Goal: Navigation & Orientation: Find specific page/section

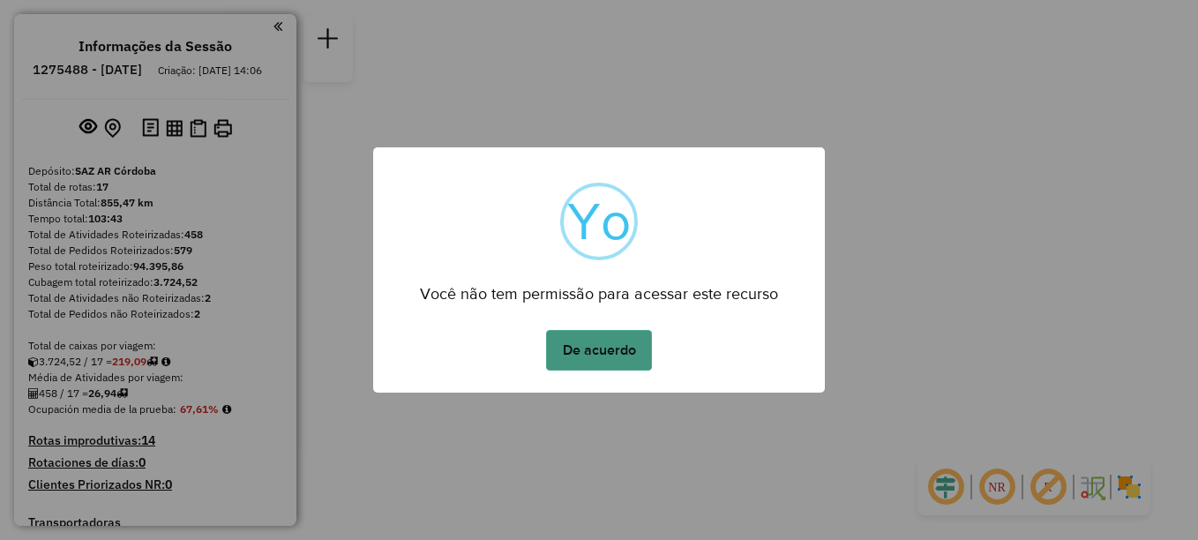
click at [590, 344] on button "De acuerdo" at bounding box center [599, 350] width 106 height 41
click at [613, 355] on button "De acuerdo" at bounding box center [599, 350] width 106 height 41
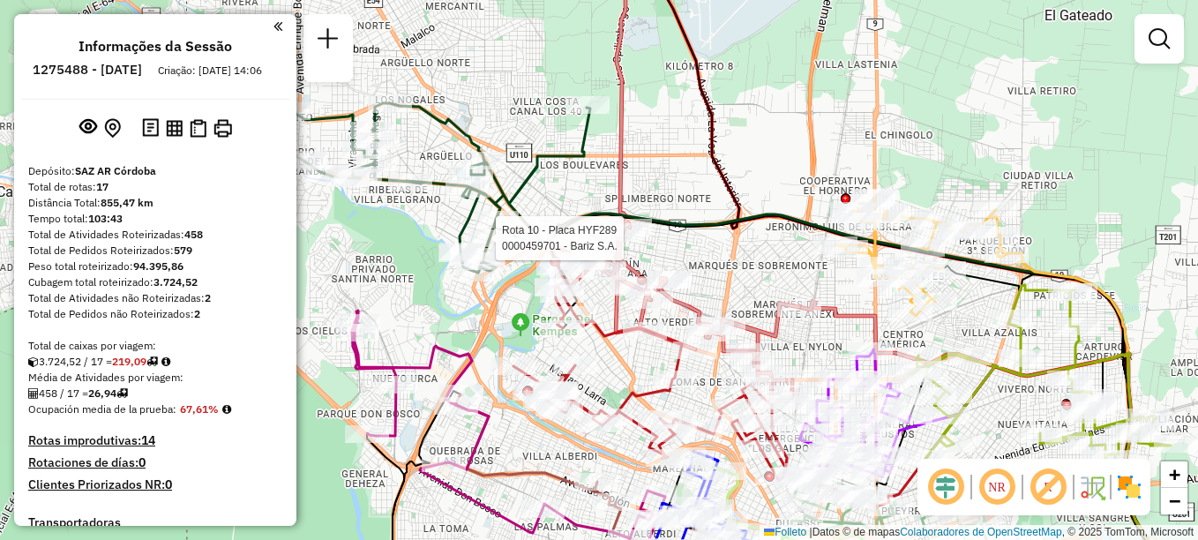
select select "**********"
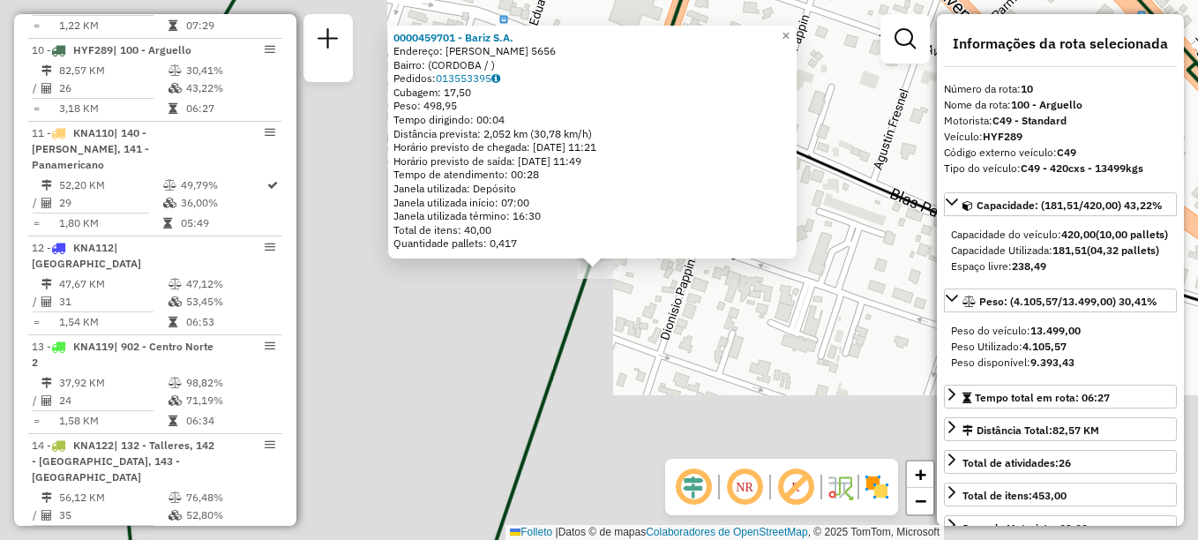
scroll to position [1454, 0]
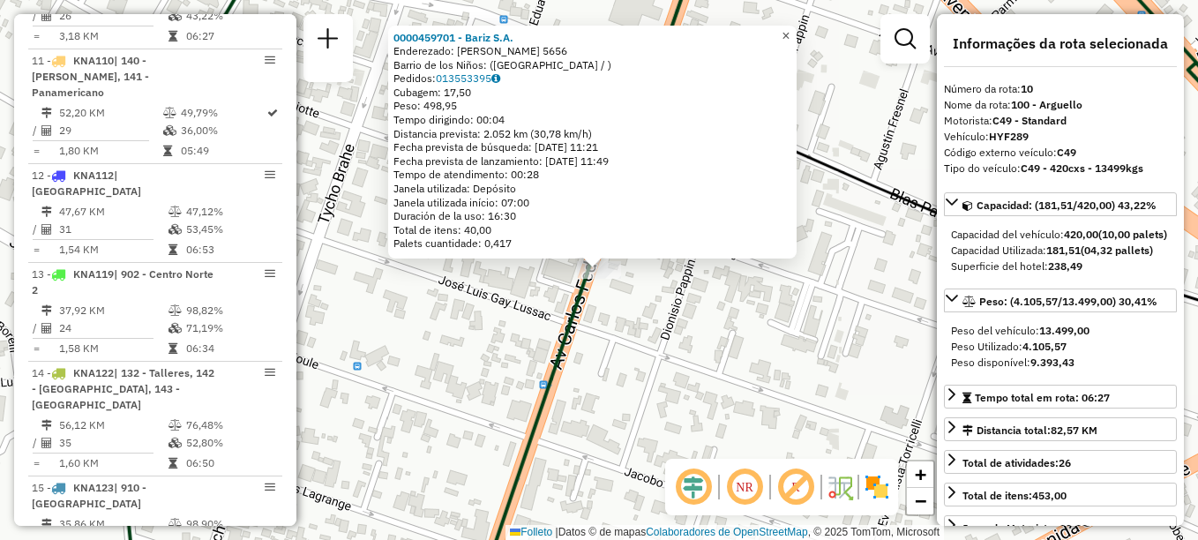
click at [790, 29] on span "×" at bounding box center [786, 35] width 8 height 15
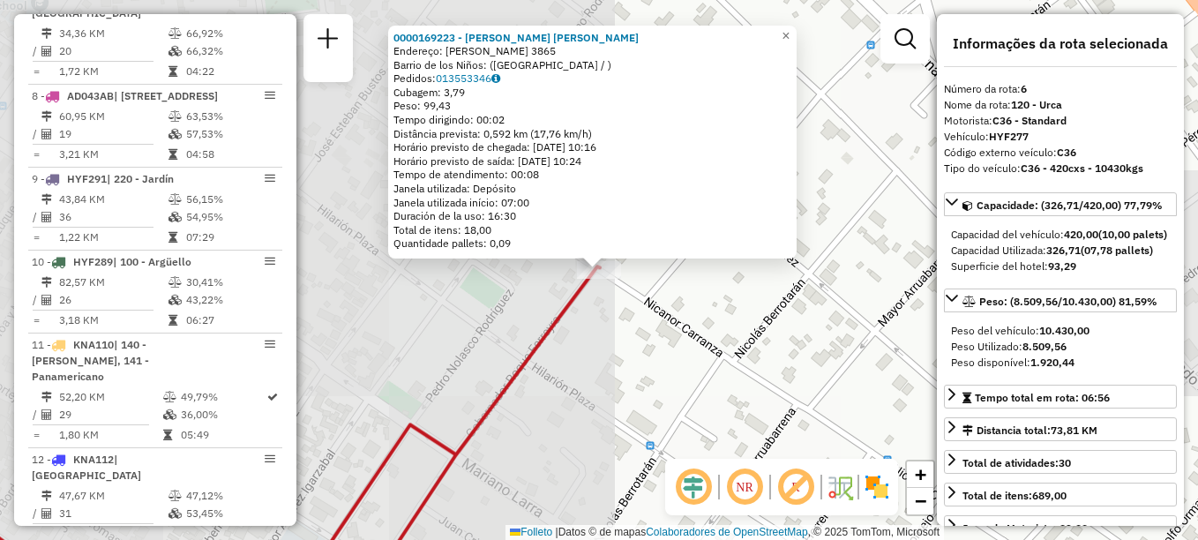
scroll to position [1075, 0]
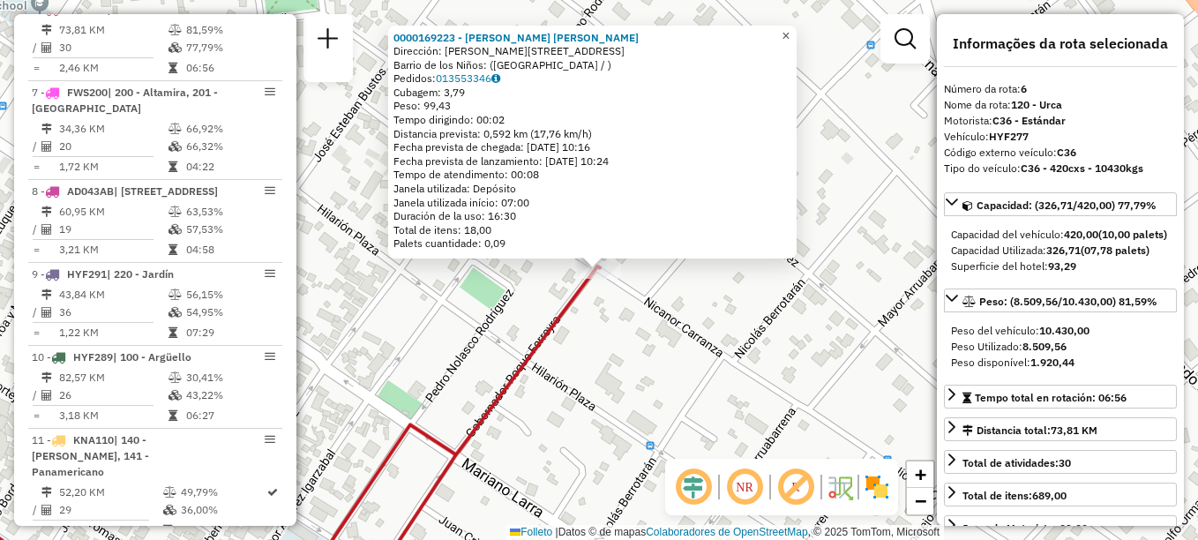
click at [790, 28] on span "×" at bounding box center [786, 35] width 8 height 15
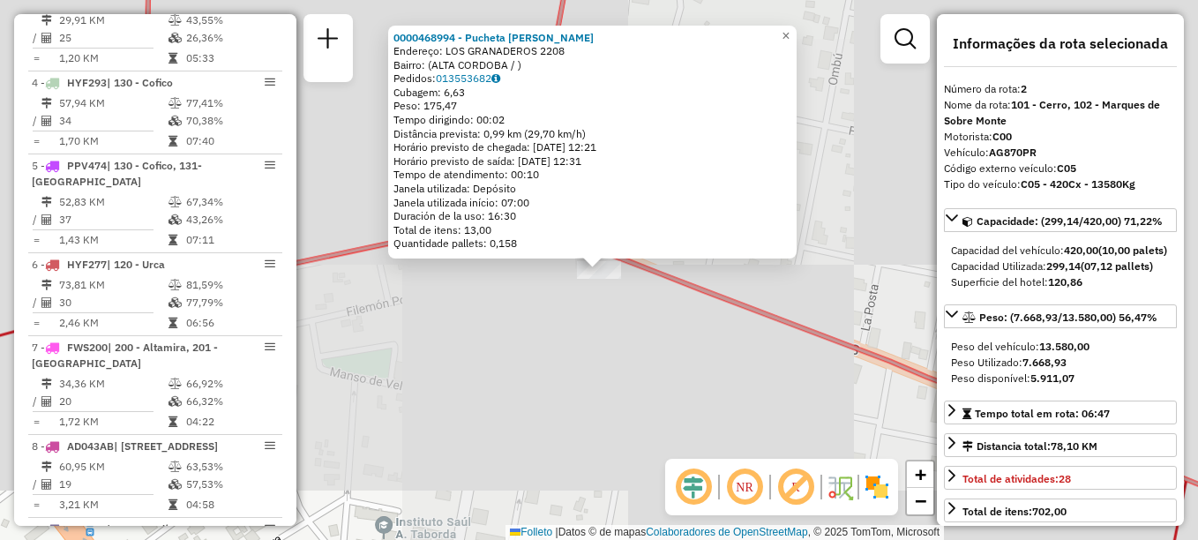
scroll to position [711, 0]
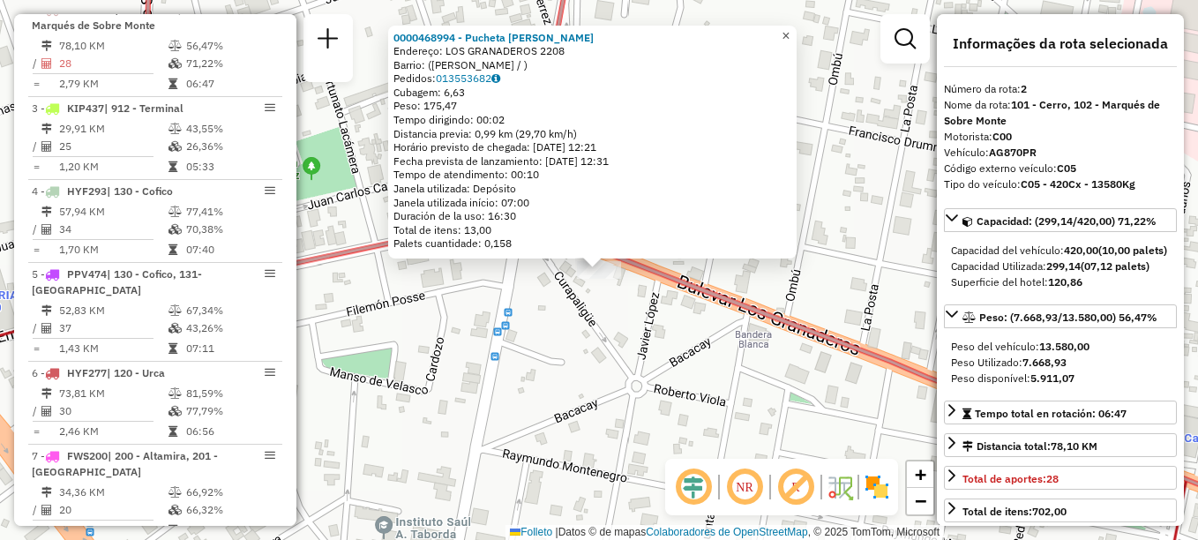
click at [797, 33] on link "×" at bounding box center [786, 36] width 21 height 21
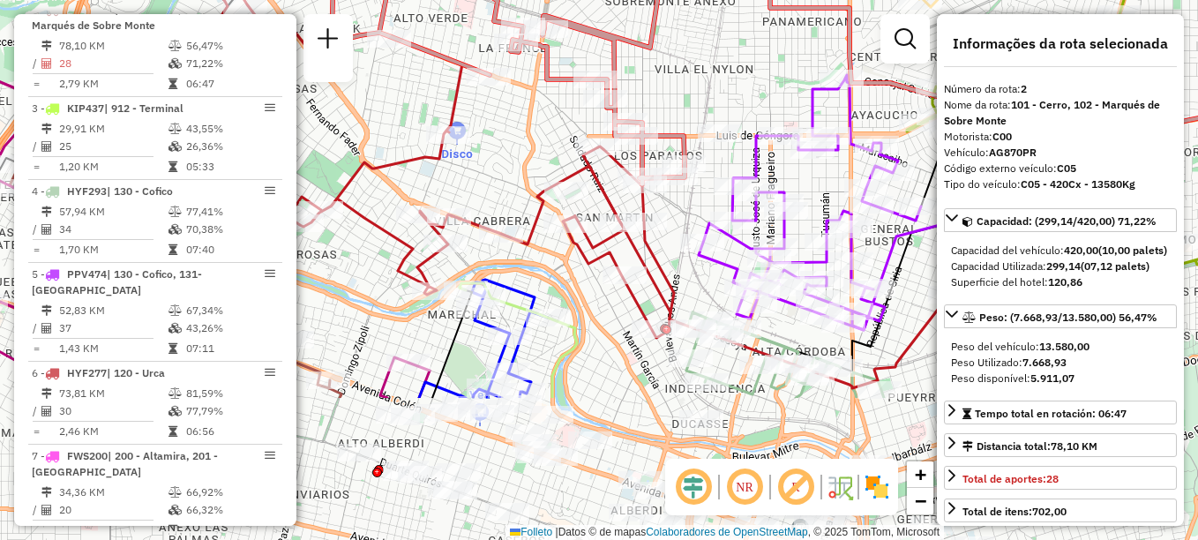
drag, startPoint x: 639, startPoint y: 409, endPoint x: 673, endPoint y: 214, distance: 198.9
click at [673, 214] on div "Janela de atendimento Grade de atendimento Capacidade Transportadoras Veículos …" at bounding box center [599, 270] width 1198 height 540
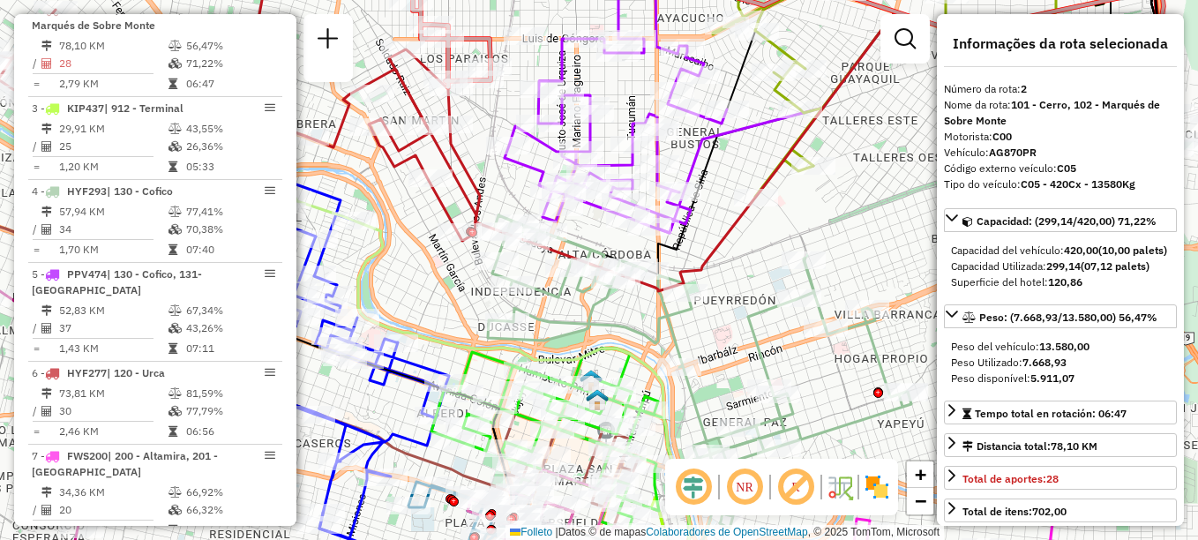
drag, startPoint x: 646, startPoint y: 296, endPoint x: 558, endPoint y: 265, distance: 92.6
click at [558, 265] on icon at bounding box center [780, 147] width 783 height 323
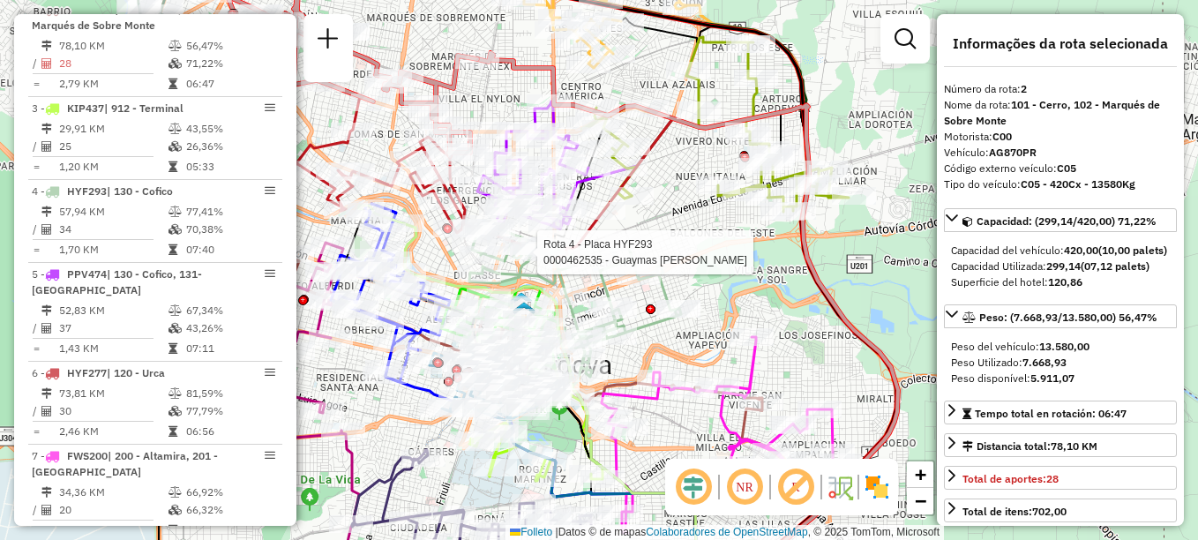
click at [803, 270] on icon at bounding box center [687, 323] width 421 height 541
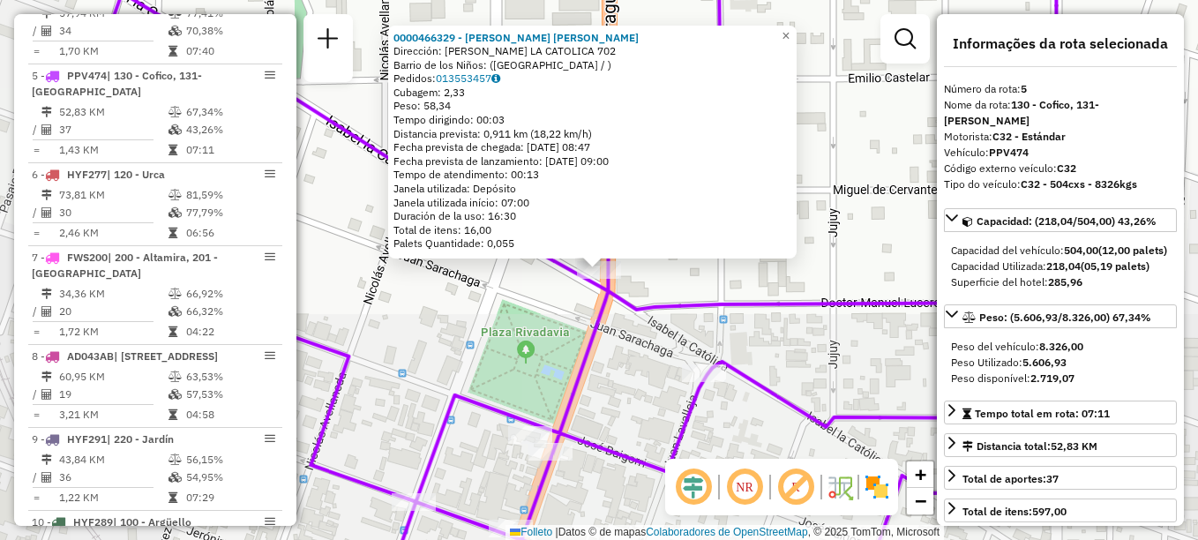
scroll to position [976, 0]
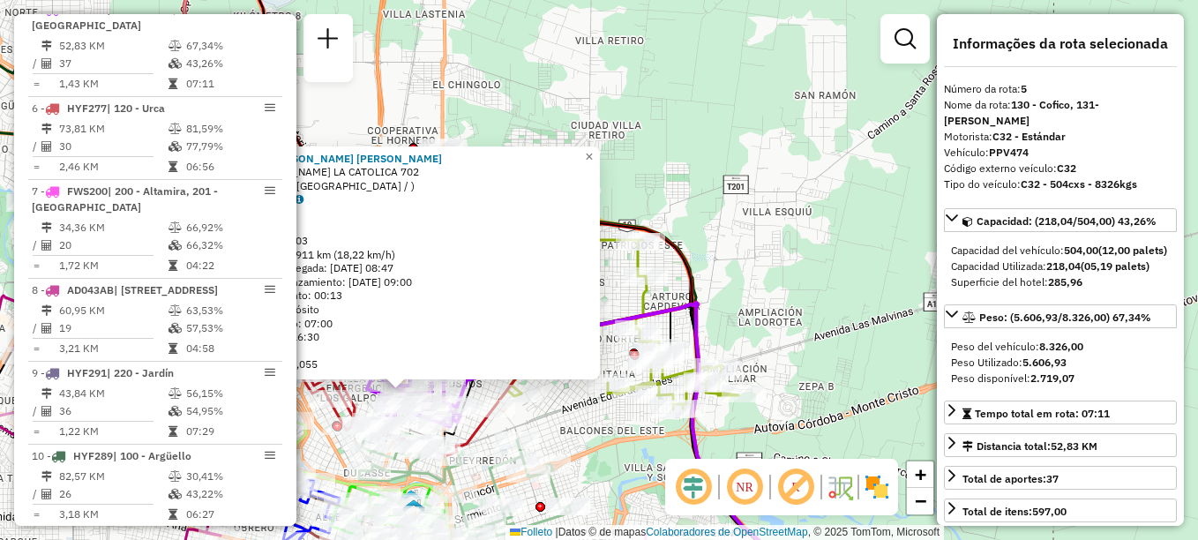
click at [743, 277] on div "0000466329 - [PERSON_NAME] [PERSON_NAME] Dirección: [PERSON_NAME][STREET_ADDRES…" at bounding box center [599, 270] width 1198 height 540
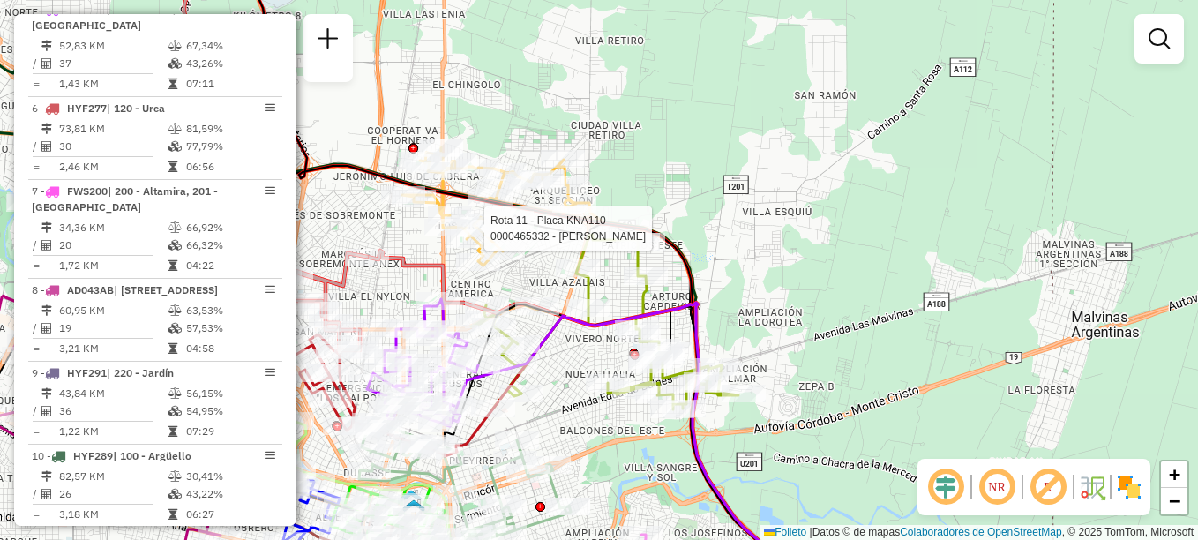
select select "**********"
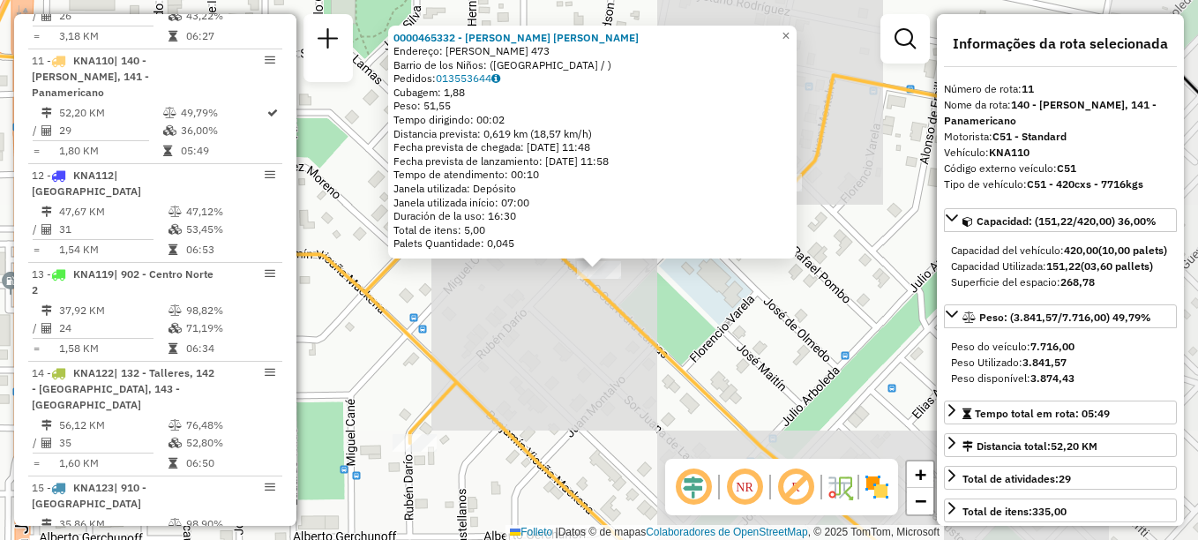
scroll to position [1537, 0]
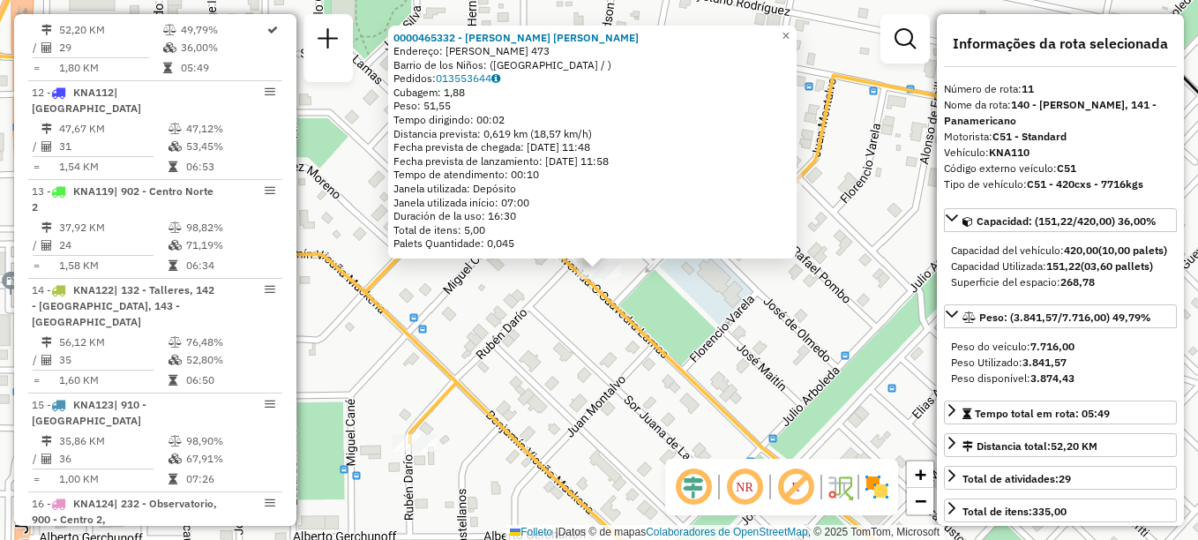
click at [639, 311] on div "0000465332 - [PERSON_NAME]: [PERSON_NAME] [STREET_ADDRESS] Pedidos: 013553644 C…" at bounding box center [599, 270] width 1198 height 540
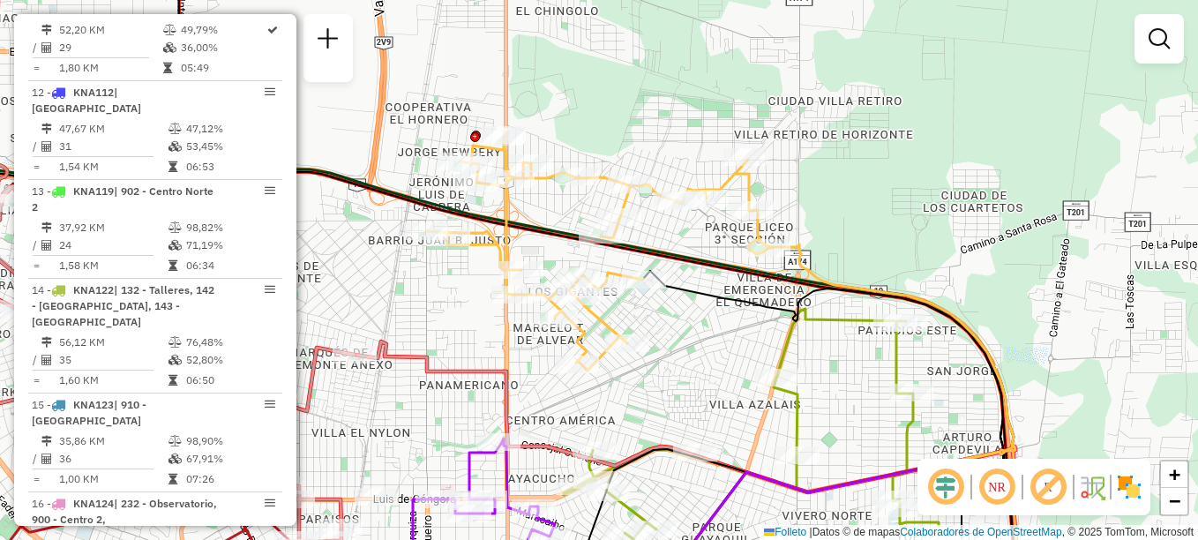
drag, startPoint x: 744, startPoint y: 398, endPoint x: 680, endPoint y: 232, distance: 177.6
click at [680, 232] on div "Janela de atendimento Grade de atendimento Capacidade Transportadoras Veículos …" at bounding box center [599, 270] width 1198 height 540
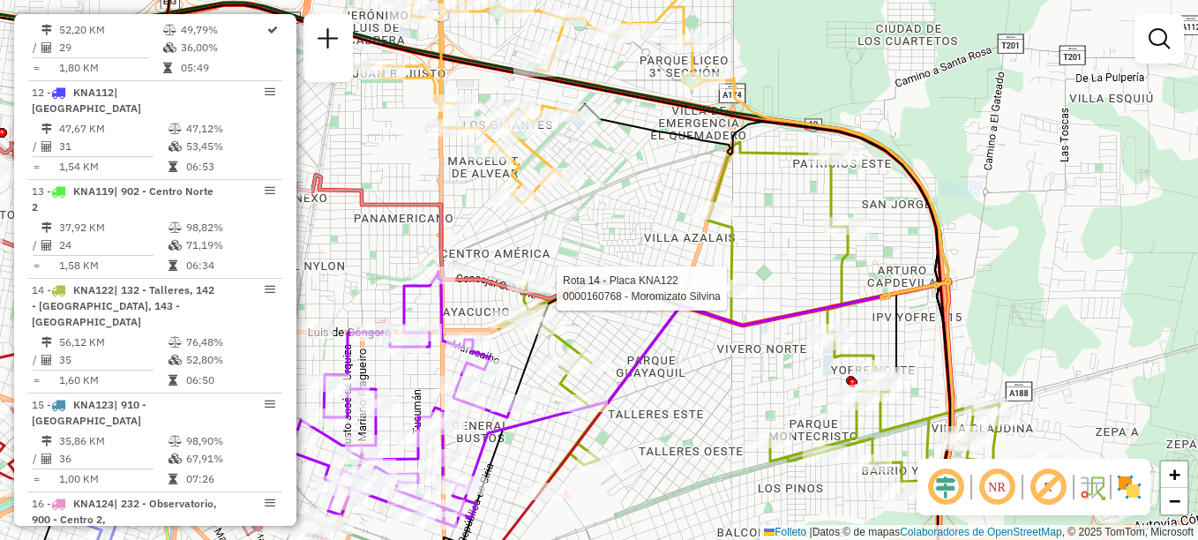
select select "**********"
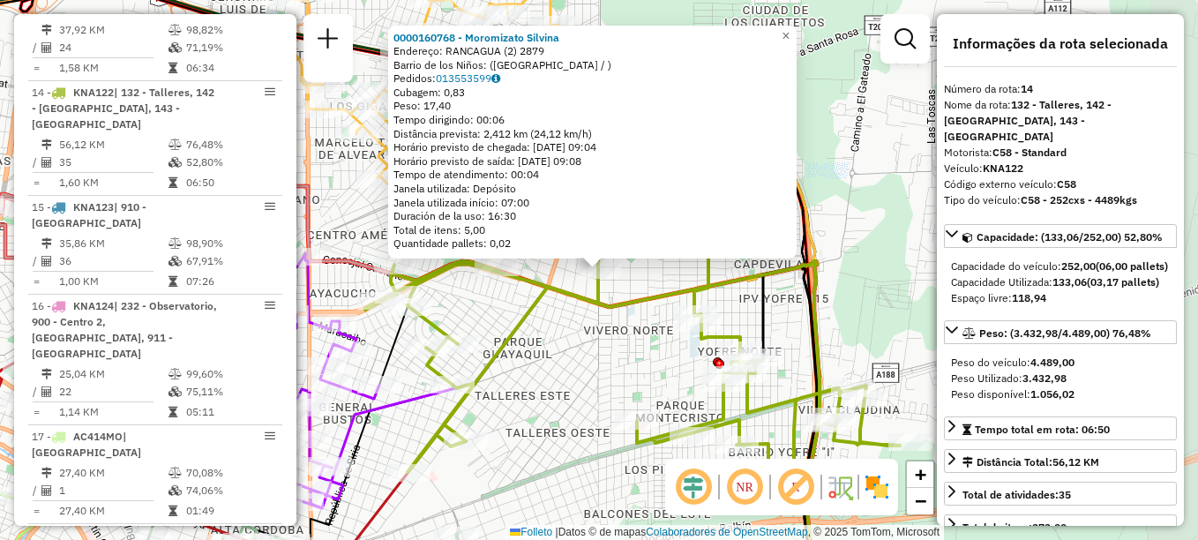
scroll to position [1818, 0]
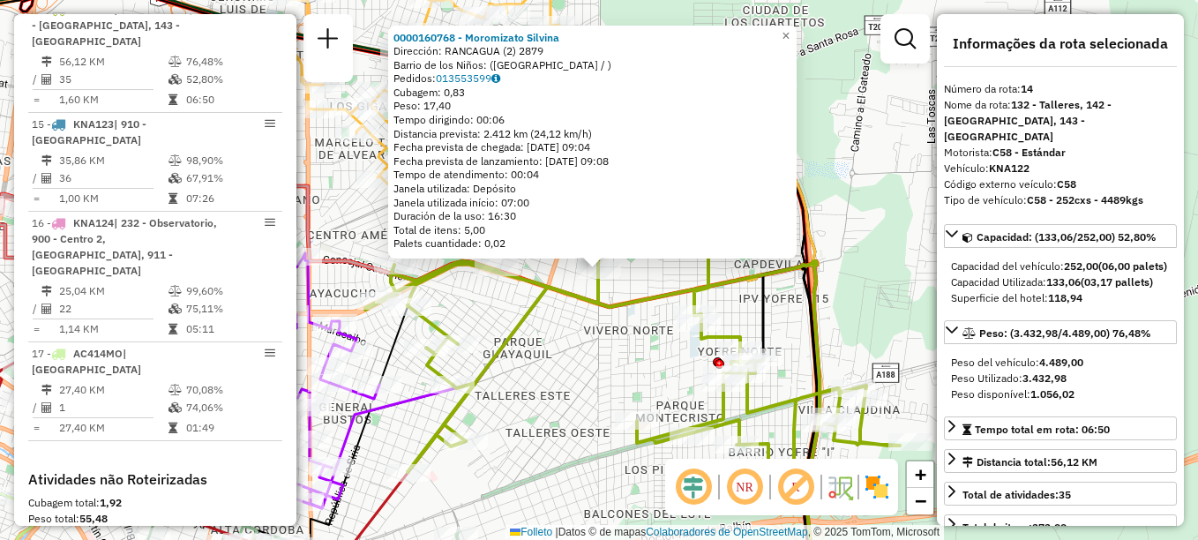
drag, startPoint x: 642, startPoint y: 374, endPoint x: 703, endPoint y: 199, distance: 185.0
click at [700, 210] on div "0000160768 - Moromizato Silvina Dirección: [GEOGRAPHIC_DATA] (2) 2879 Barrio de…" at bounding box center [599, 270] width 1198 height 540
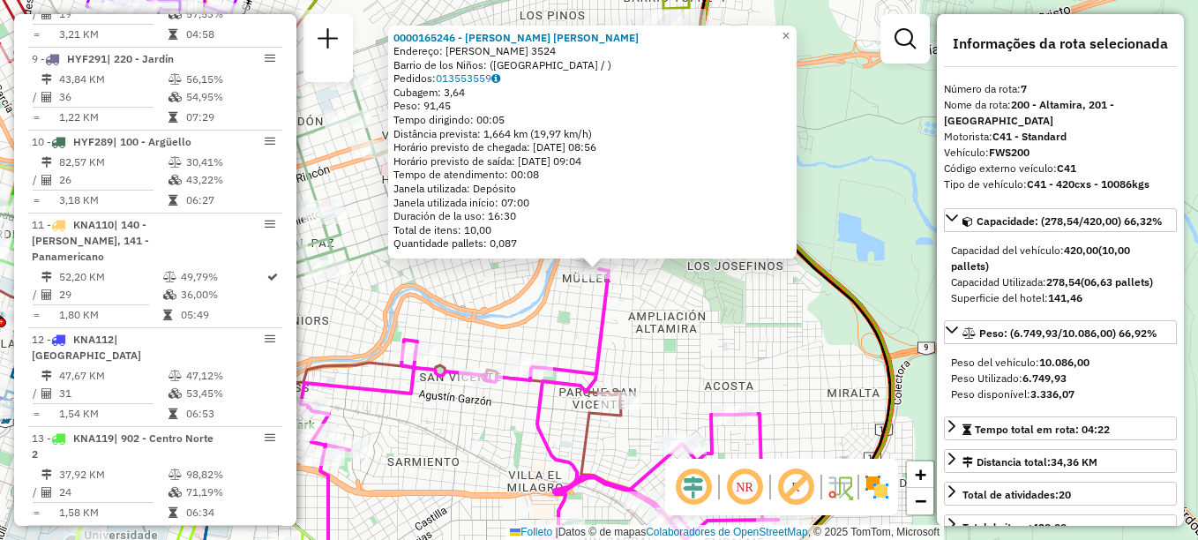
scroll to position [1158, 0]
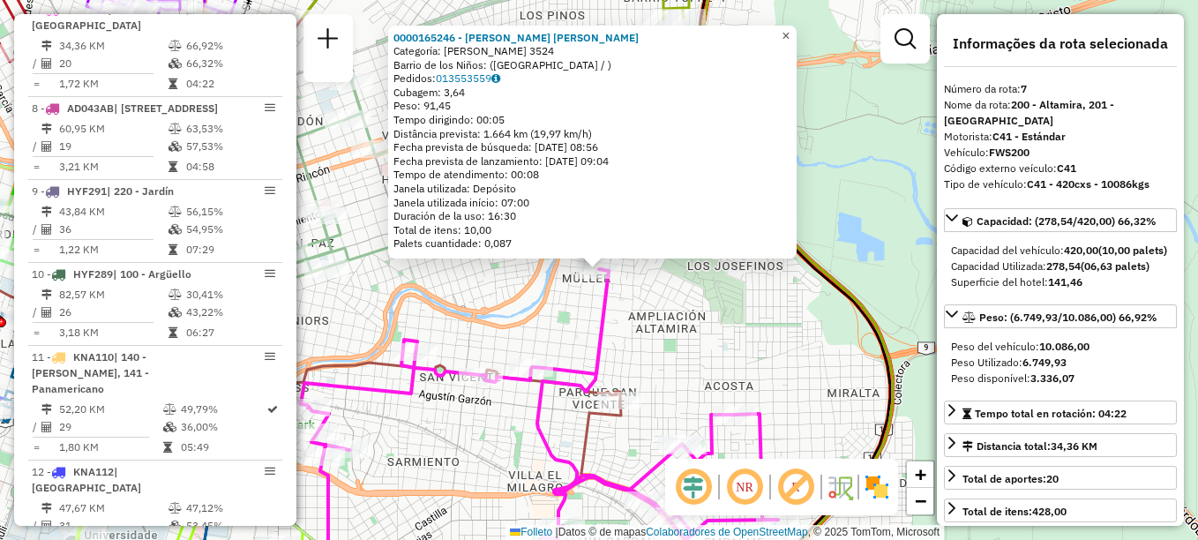
click at [790, 32] on span "×" at bounding box center [786, 35] width 8 height 15
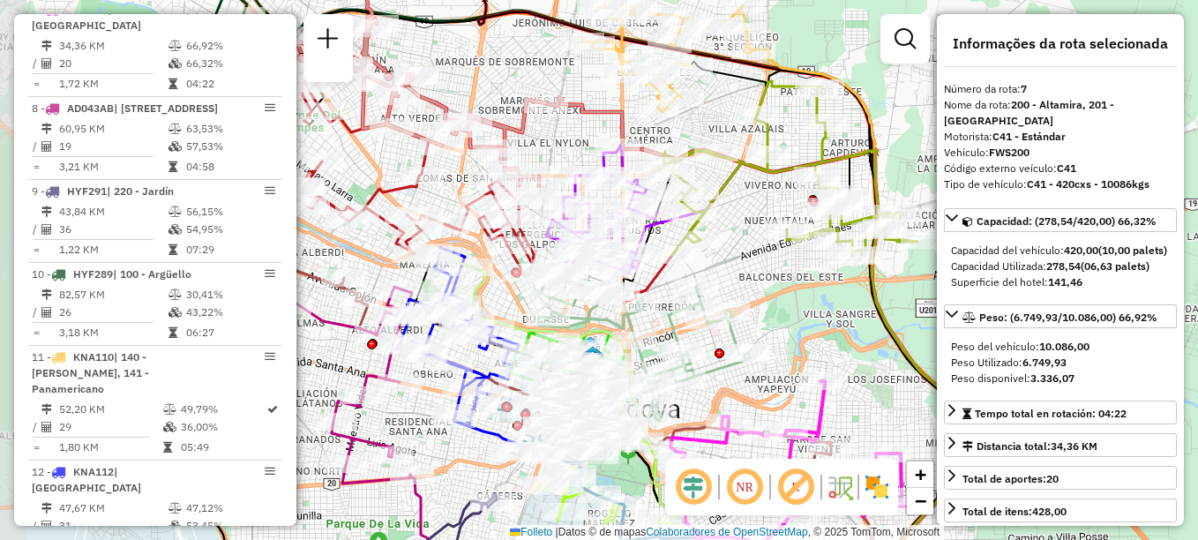
drag, startPoint x: 693, startPoint y: 347, endPoint x: 807, endPoint y: 397, distance: 125.2
click at [807, 397] on div "Janela de atendimento Grade de atendimento Capacidade Transportadoras Veículos …" at bounding box center [599, 270] width 1198 height 540
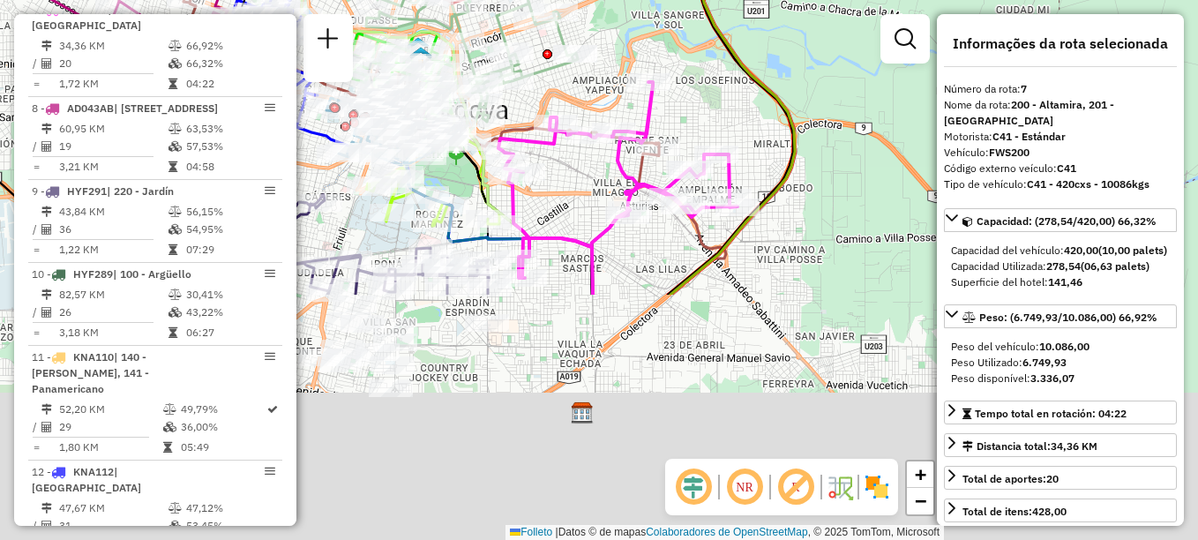
drag, startPoint x: 783, startPoint y: 307, endPoint x: 609, endPoint y: 2, distance: 351.7
click at [609, 2] on div "Janela de atendimento Grade de atendimento Capacidade Transportadoras Veículos …" at bounding box center [599, 270] width 1198 height 540
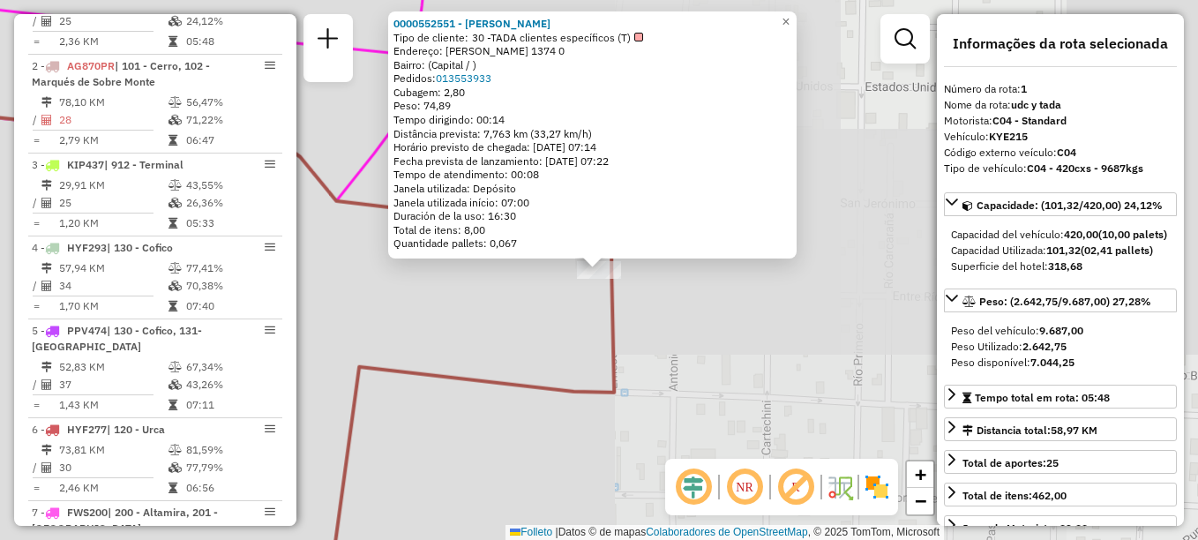
scroll to position [628, 0]
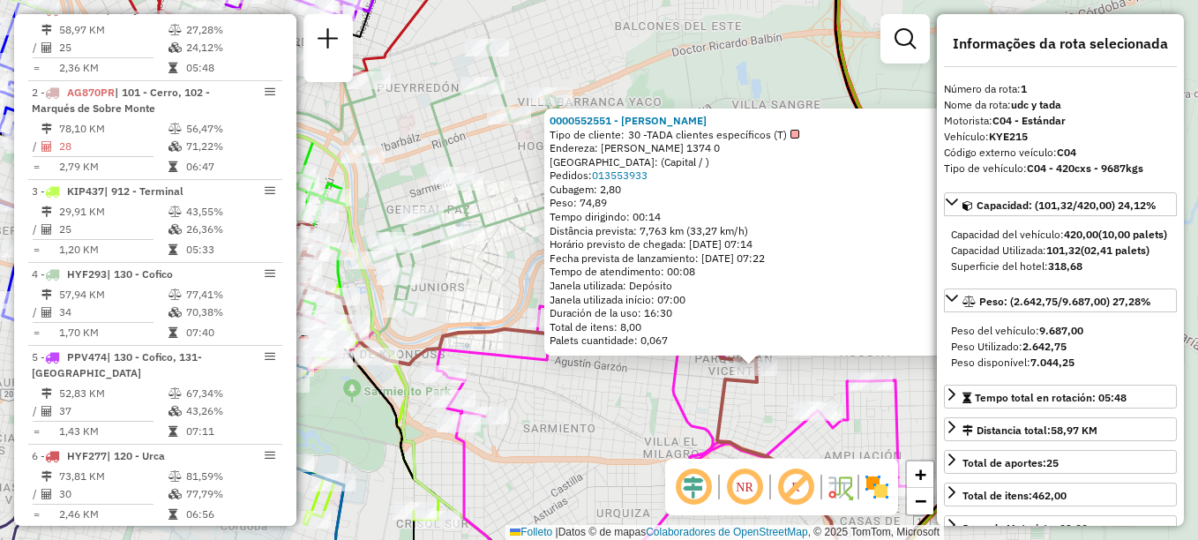
click at [742, 426] on div "0000552551 - [PERSON_NAME] Tipo de cliente: 30 -TADA clientes específicos (T) E…" at bounding box center [599, 270] width 1198 height 540
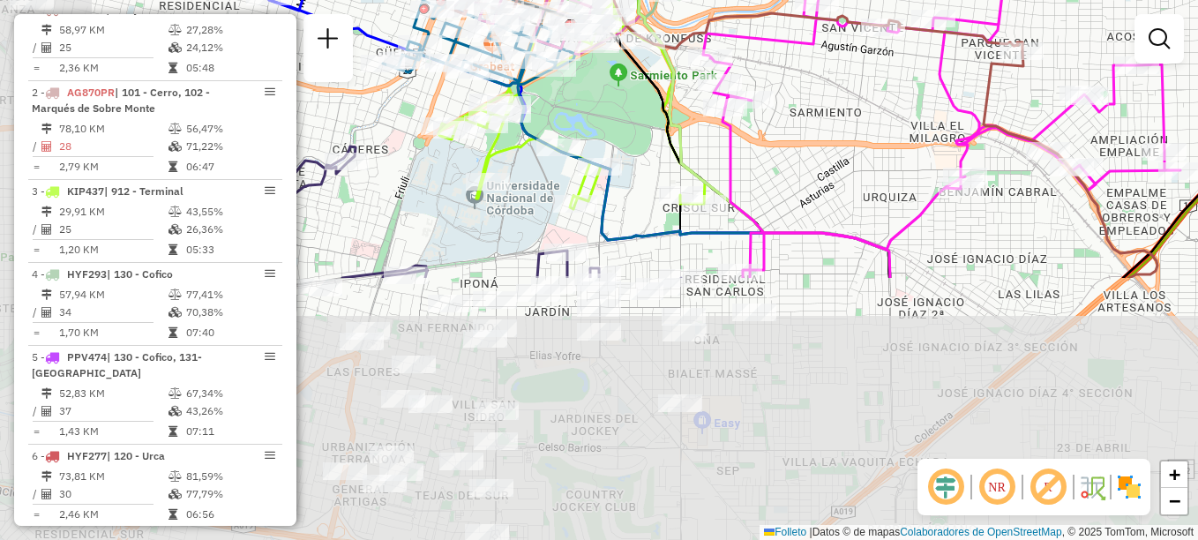
drag, startPoint x: 623, startPoint y: 426, endPoint x: 892, endPoint y: 107, distance: 417.6
click at [892, 109] on div "Janela de atendimento Grade de atendimento Capacidade Transportadoras Veículos …" at bounding box center [599, 270] width 1198 height 540
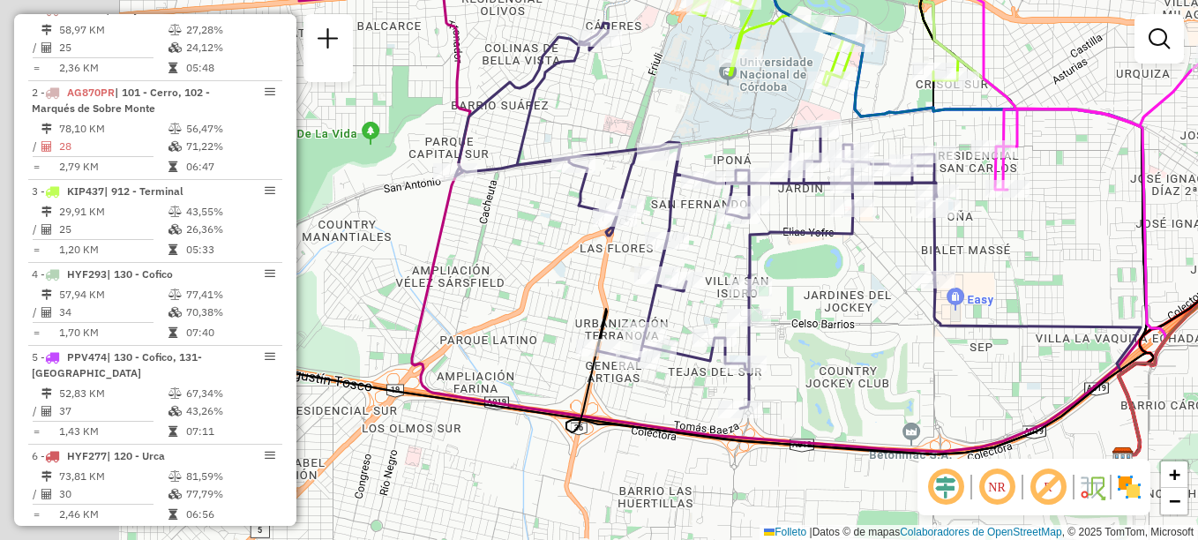
drag, startPoint x: 710, startPoint y: 334, endPoint x: 961, endPoint y: 213, distance: 278.2
click at [961, 213] on div "Rota 7 - Placa FWS200 0000474385 - Rodriguez [PERSON_NAME] de atendimento Grade…" at bounding box center [599, 270] width 1198 height 540
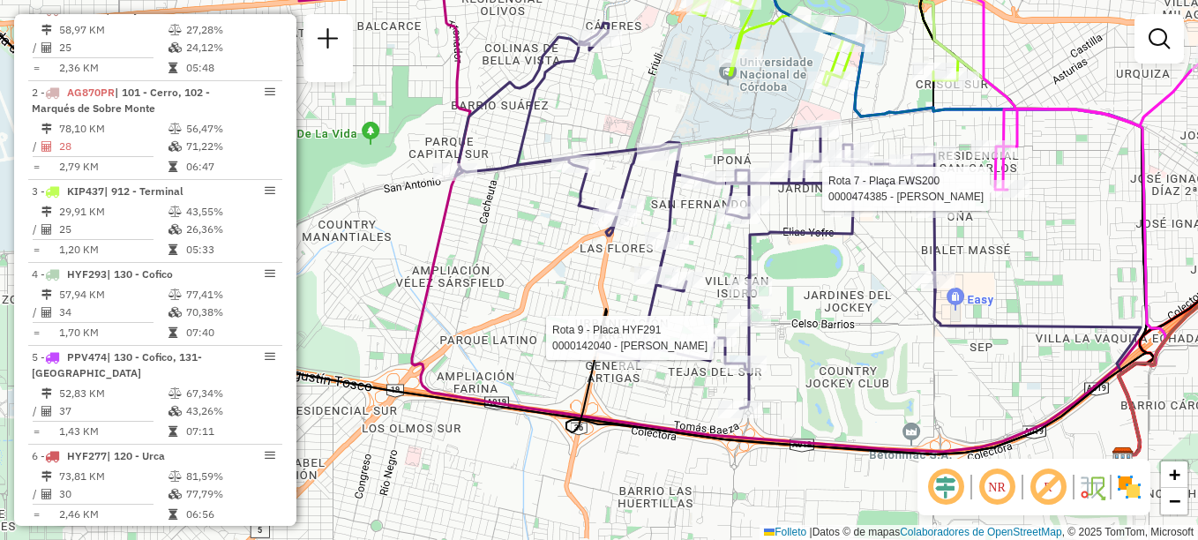
select select "**********"
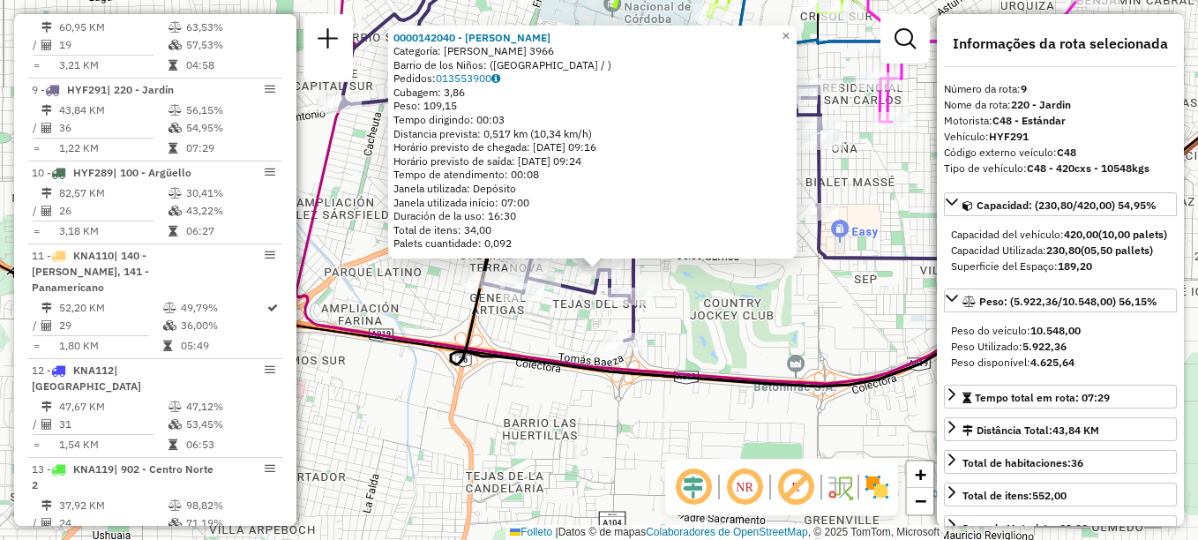
scroll to position [1371, 0]
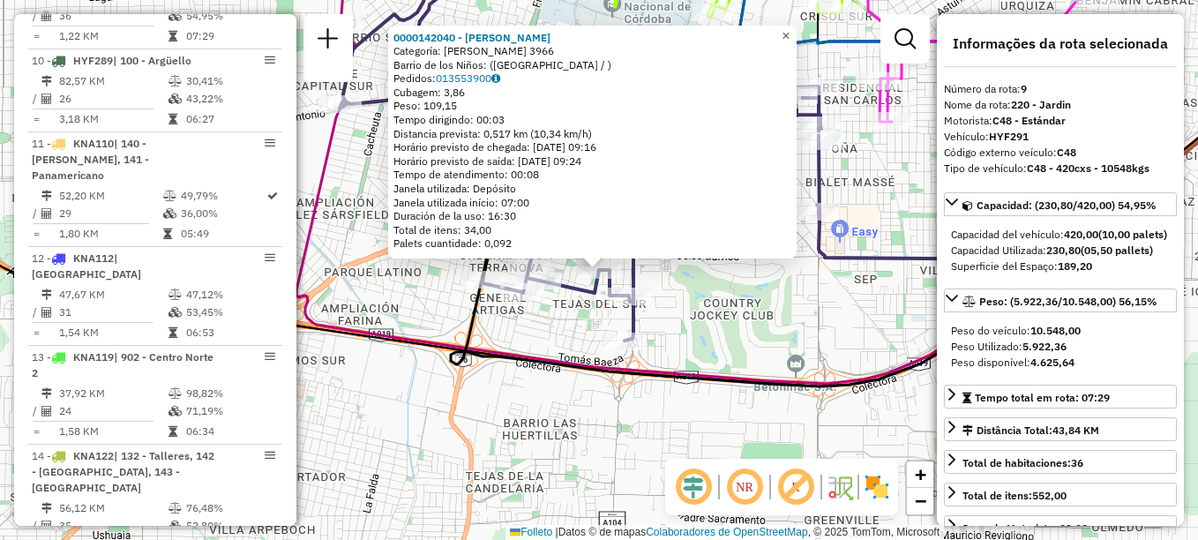
click at [790, 29] on span "×" at bounding box center [786, 35] width 8 height 15
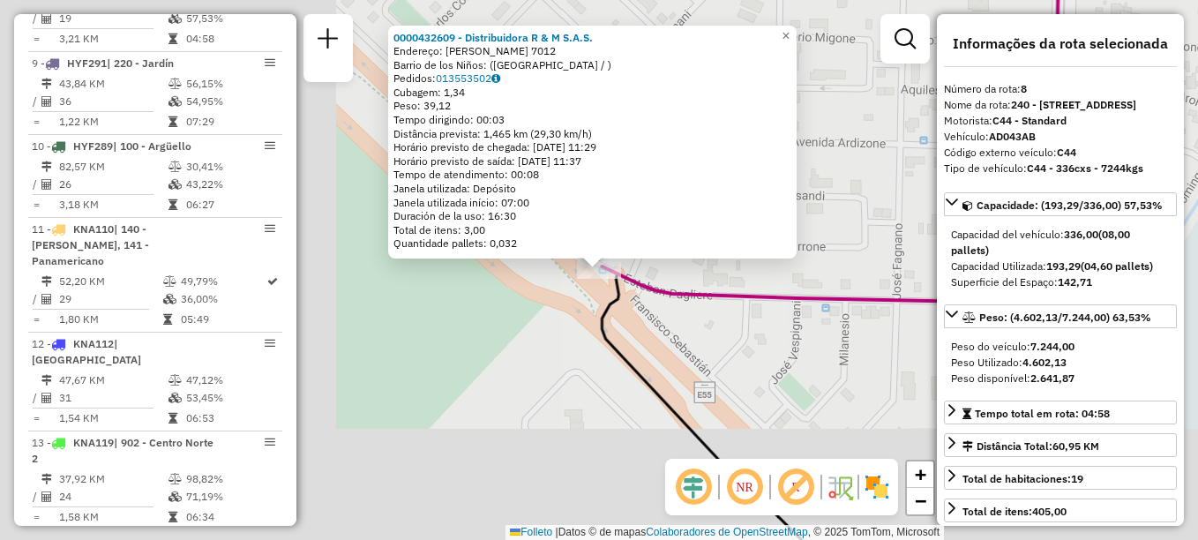
scroll to position [1256, 0]
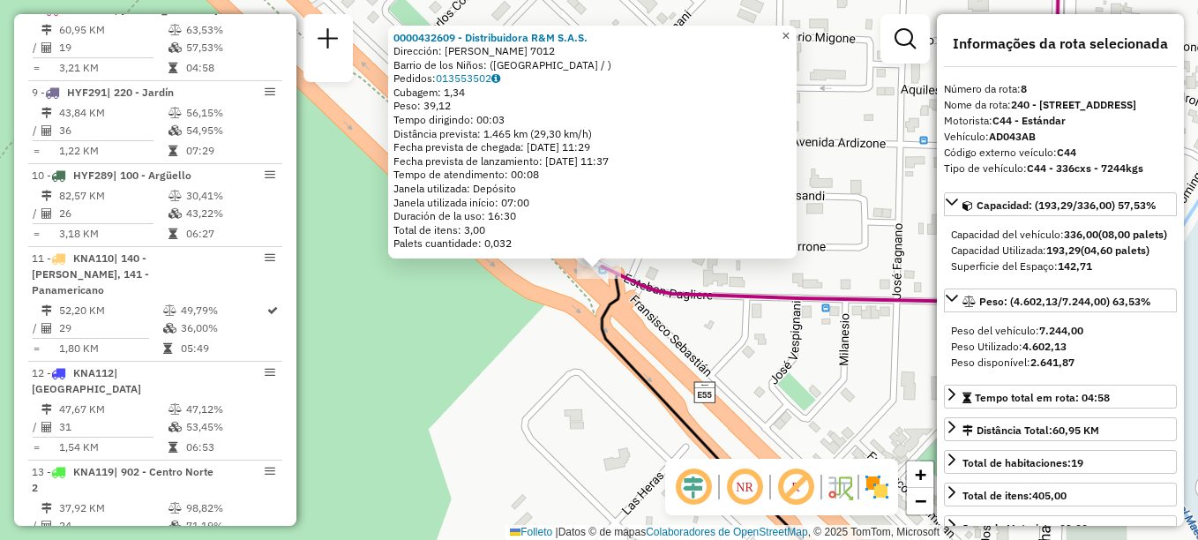
click at [790, 32] on span "×" at bounding box center [786, 35] width 8 height 15
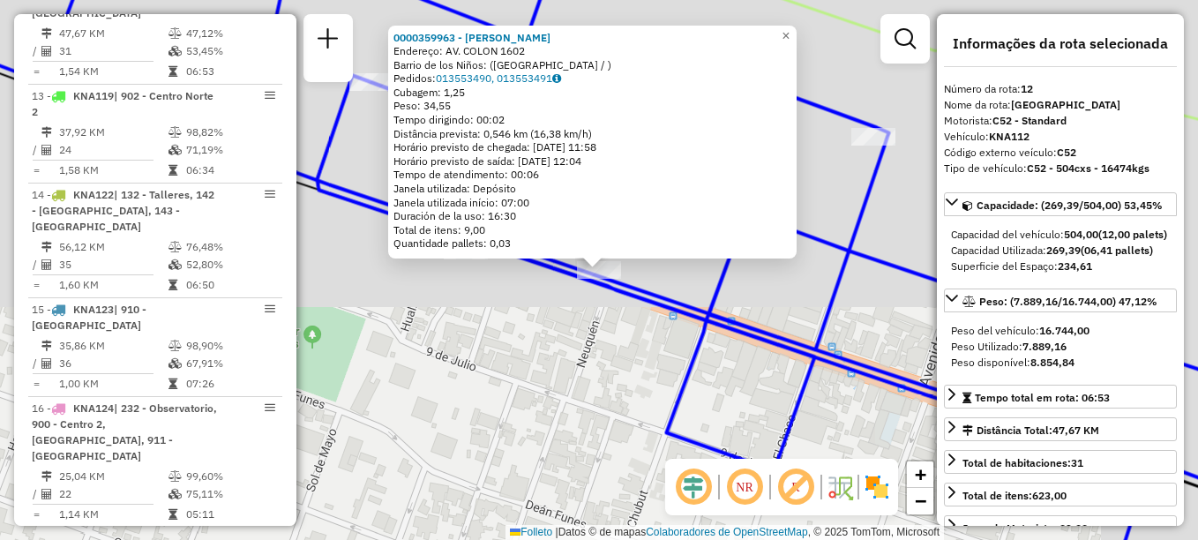
scroll to position [1636, 0]
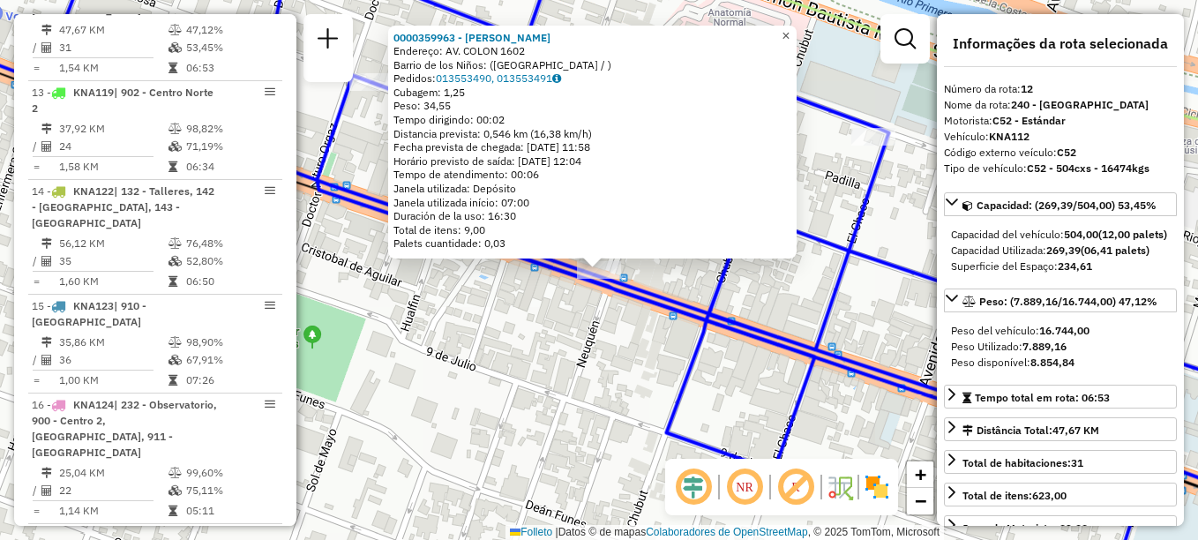
click at [790, 36] on span "×" at bounding box center [786, 35] width 8 height 15
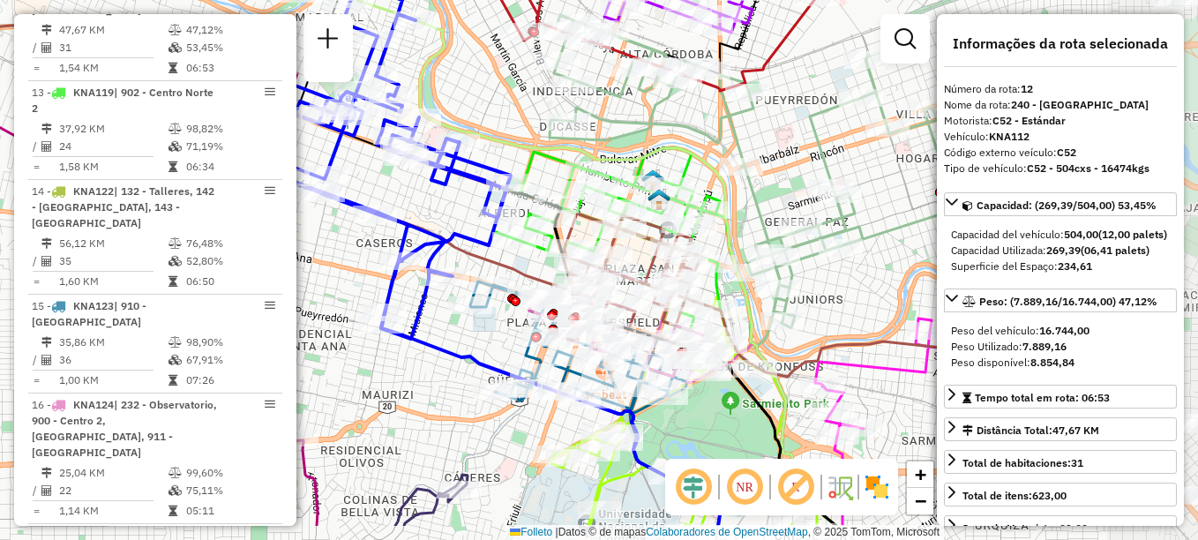
drag, startPoint x: 689, startPoint y: 409, endPoint x: 506, endPoint y: 341, distance: 195.7
click at [506, 341] on div "Janela de atendimento Grade de atendimento Capacidade Transportadoras Veículos …" at bounding box center [599, 270] width 1198 height 540
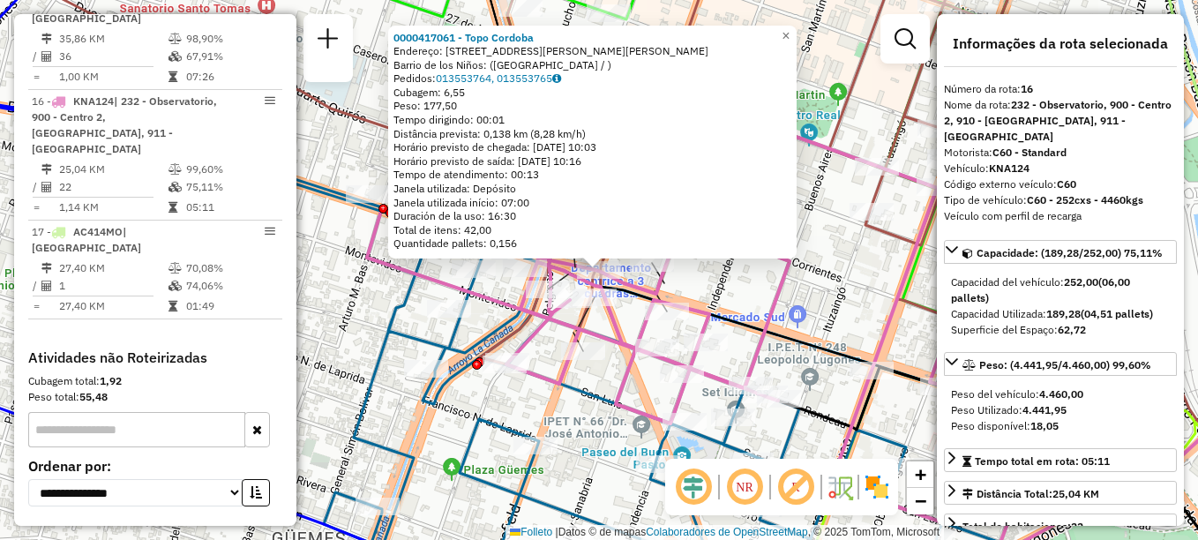
scroll to position [2015, 0]
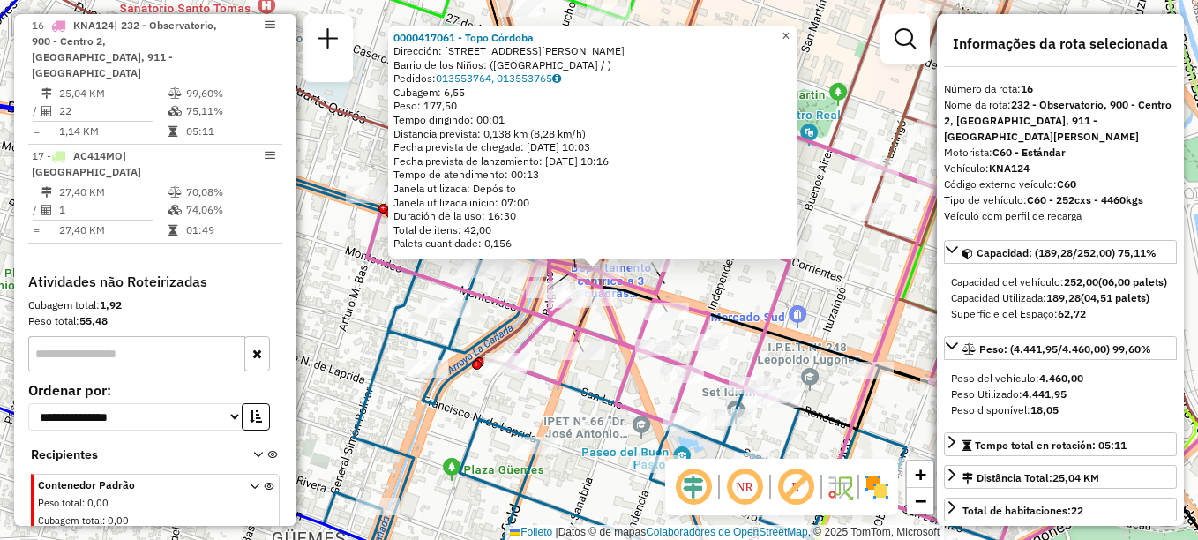
click at [797, 38] on link "×" at bounding box center [786, 36] width 21 height 21
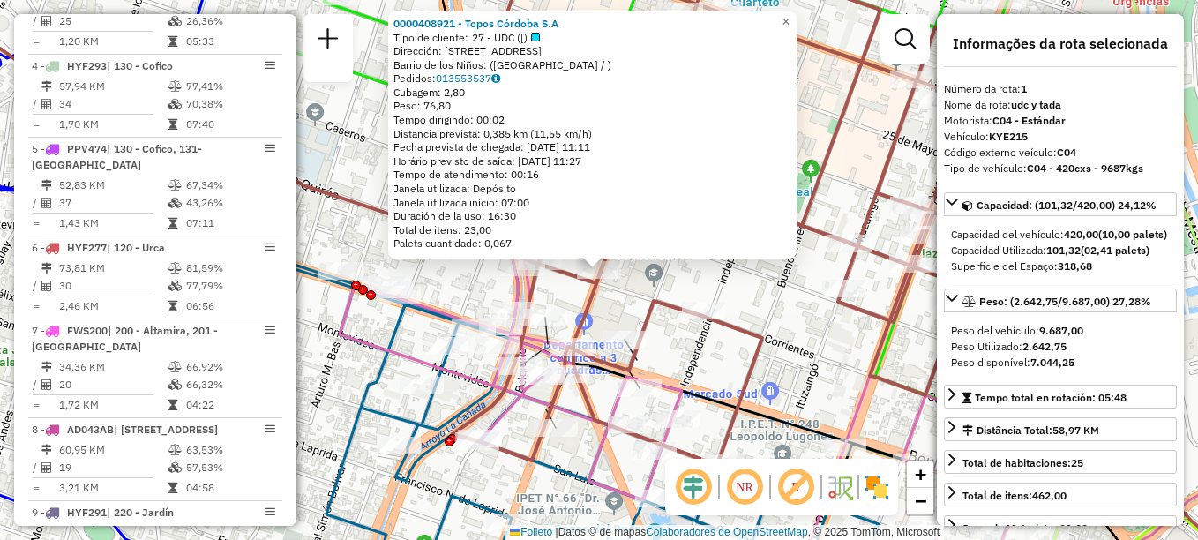
scroll to position [628, 0]
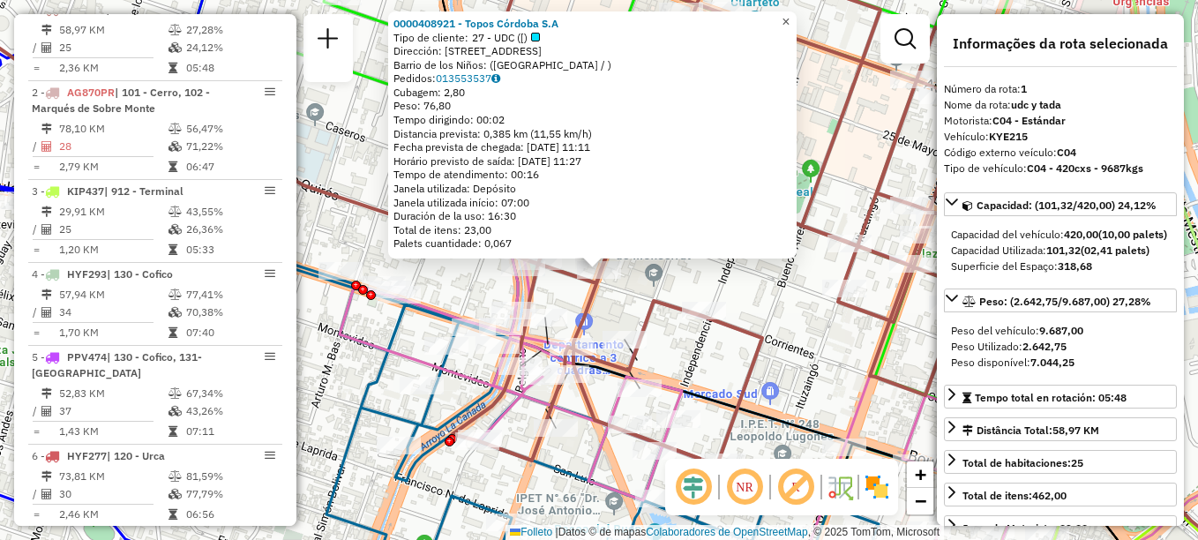
click at [797, 19] on link "×" at bounding box center [786, 21] width 21 height 21
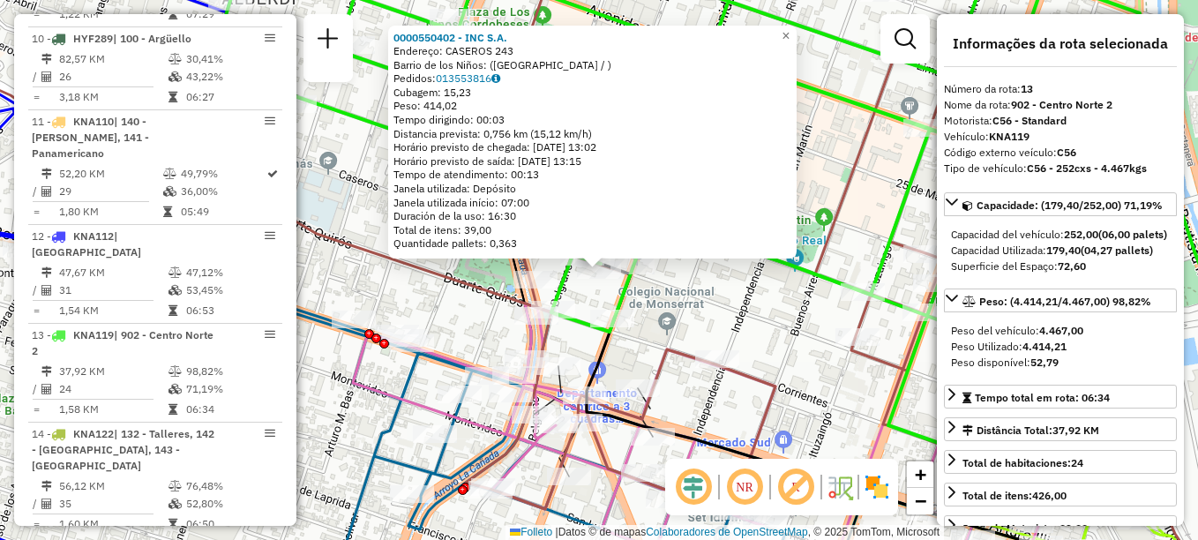
scroll to position [1719, 0]
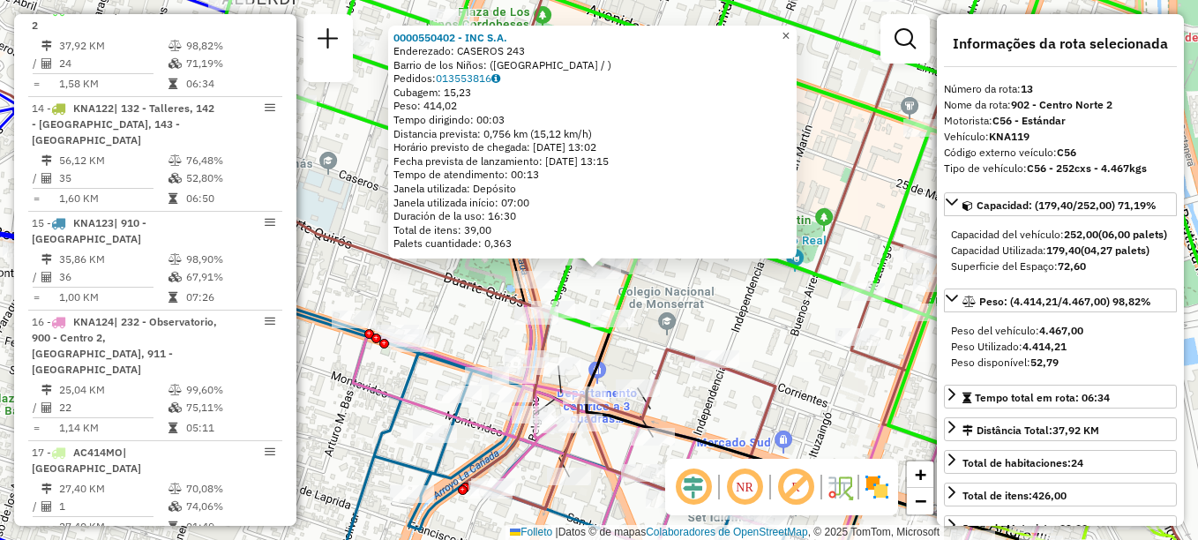
click at [790, 36] on span "×" at bounding box center [786, 35] width 8 height 15
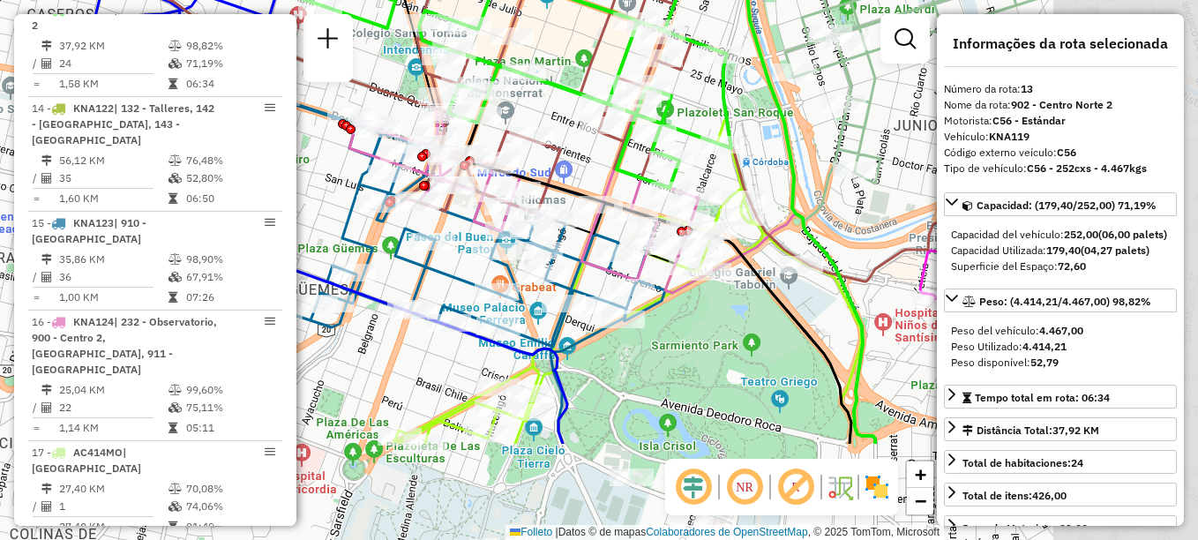
drag, startPoint x: 740, startPoint y: 274, endPoint x: 570, endPoint y: 100, distance: 244.0
click at [580, 116] on div at bounding box center [602, 125] width 44 height 18
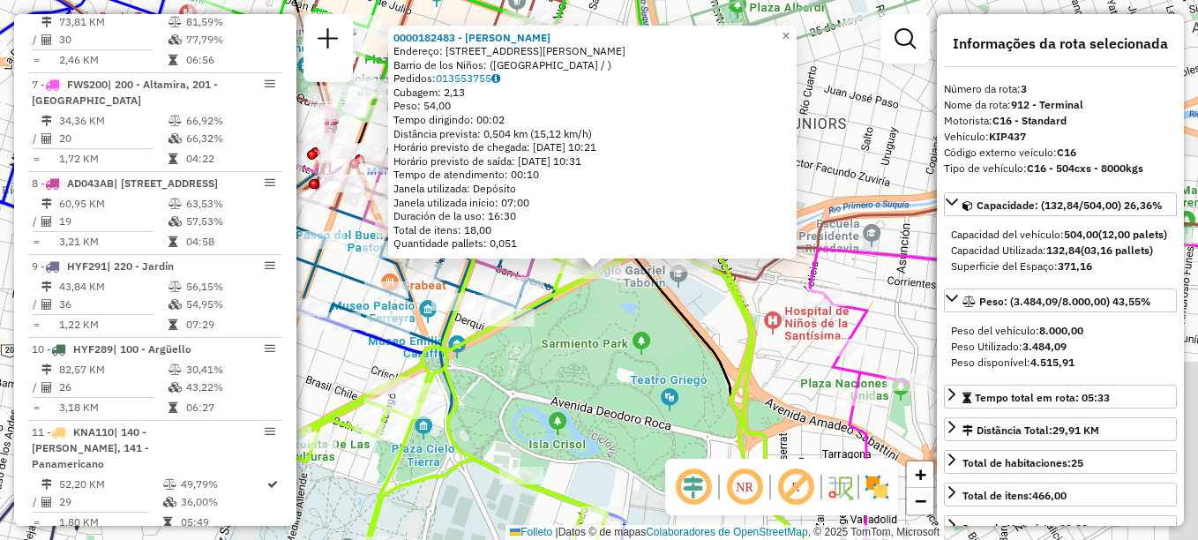
scroll to position [810, 0]
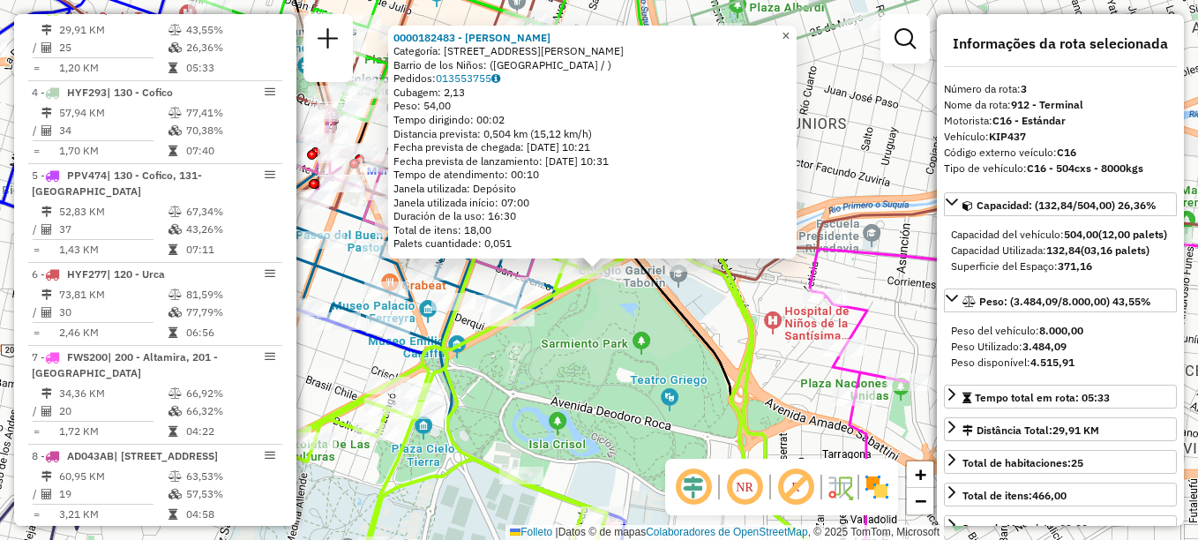
click at [790, 34] on span "×" at bounding box center [786, 35] width 8 height 15
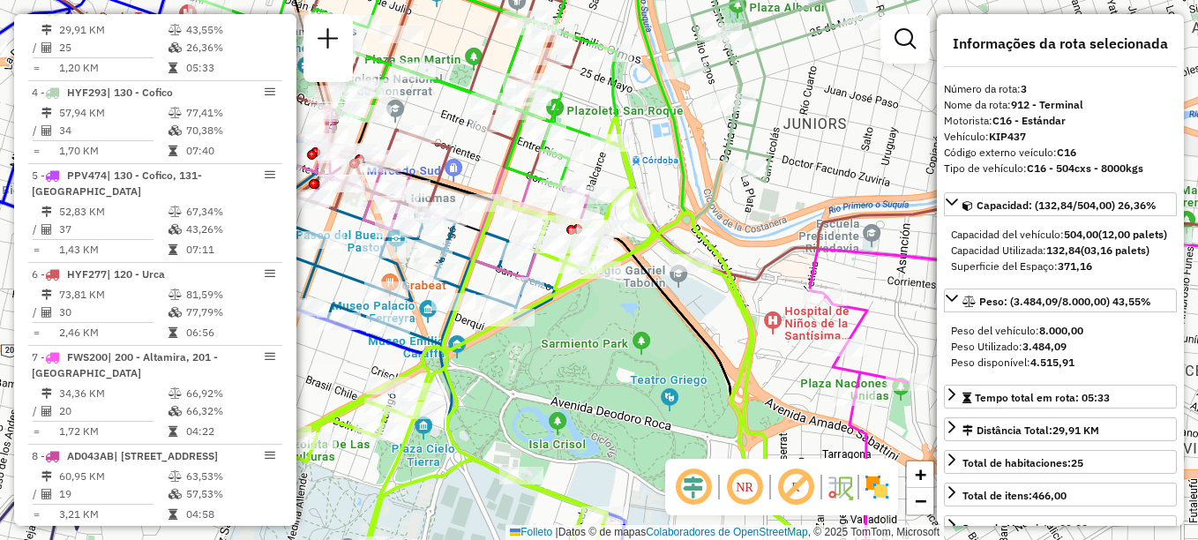
drag, startPoint x: 641, startPoint y: 260, endPoint x: 762, endPoint y: 185, distance: 142.3
click at [762, 213] on icon at bounding box center [694, 403] width 362 height 381
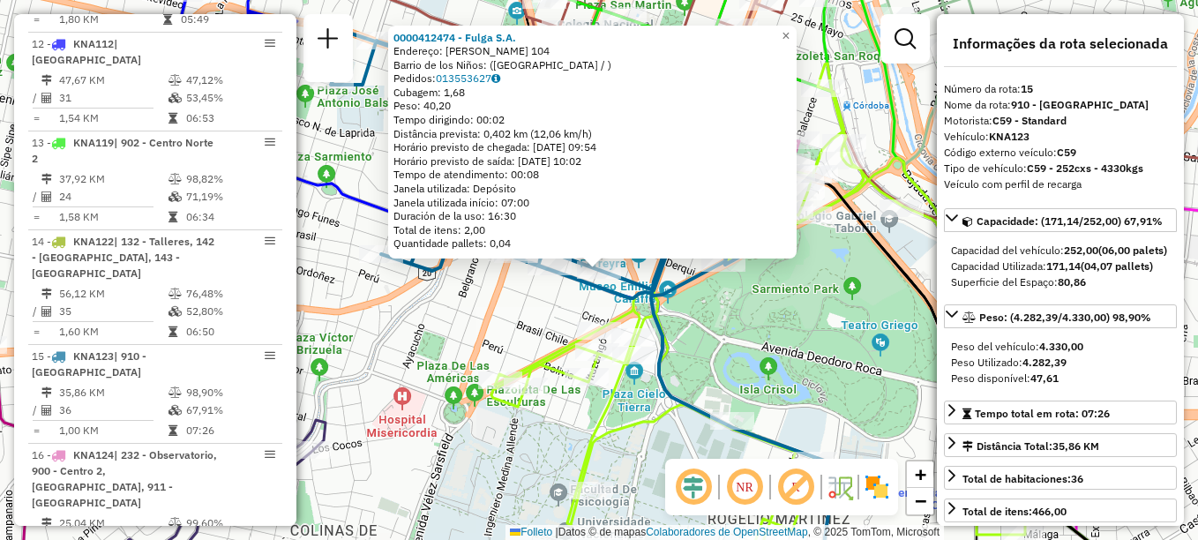
scroll to position [1916, 0]
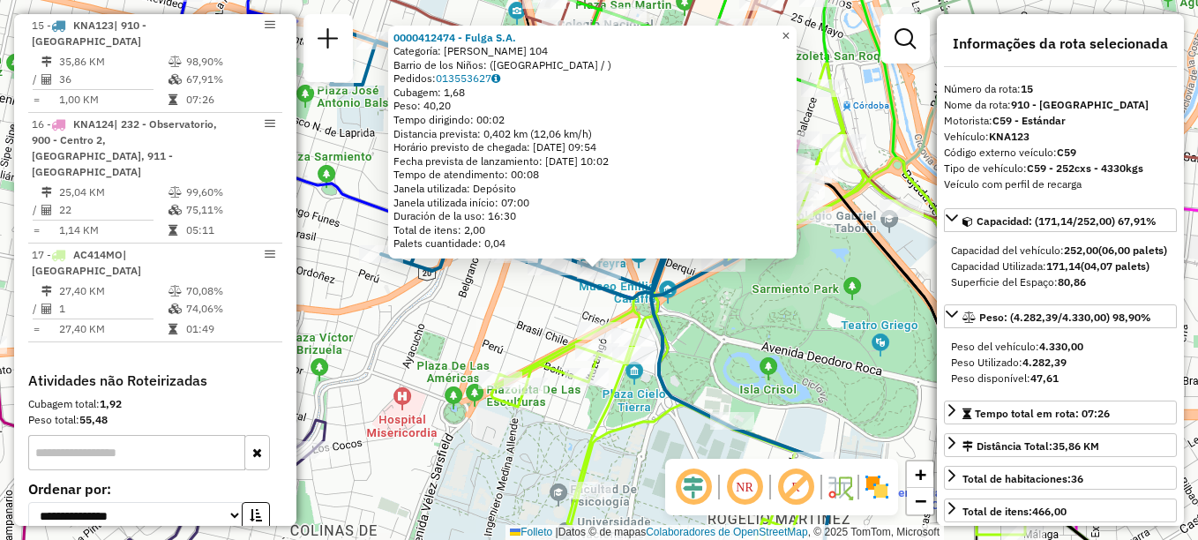
click at [790, 32] on span "×" at bounding box center [786, 35] width 8 height 15
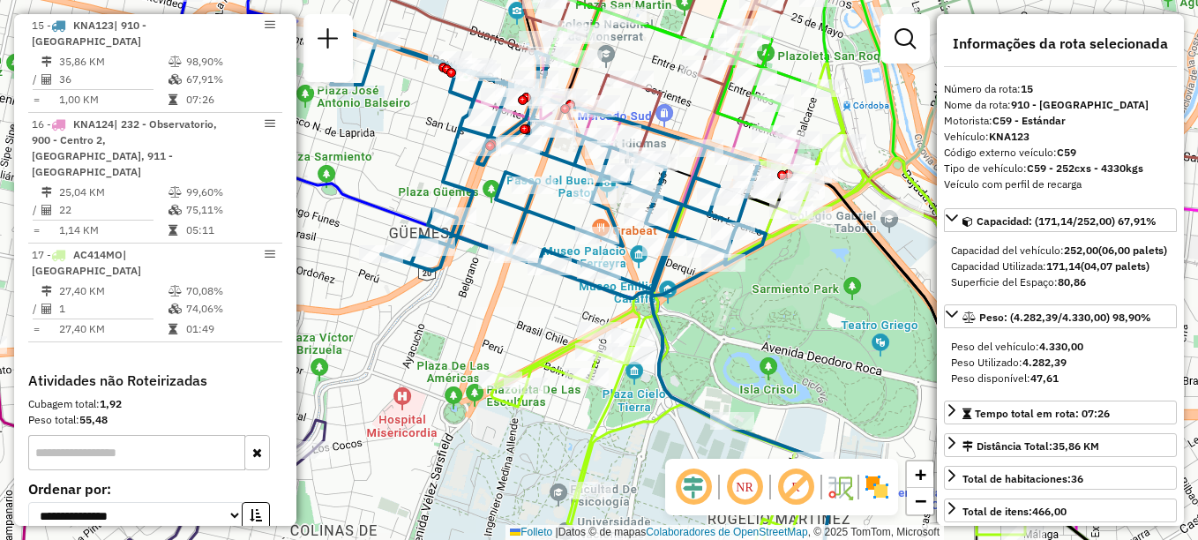
drag, startPoint x: 724, startPoint y: 350, endPoint x: 677, endPoint y: 144, distance: 211.9
click at [677, 146] on div "Janela de atendimento Grade de atendimento Capacidade Transportadoras Veículos …" at bounding box center [599, 270] width 1198 height 540
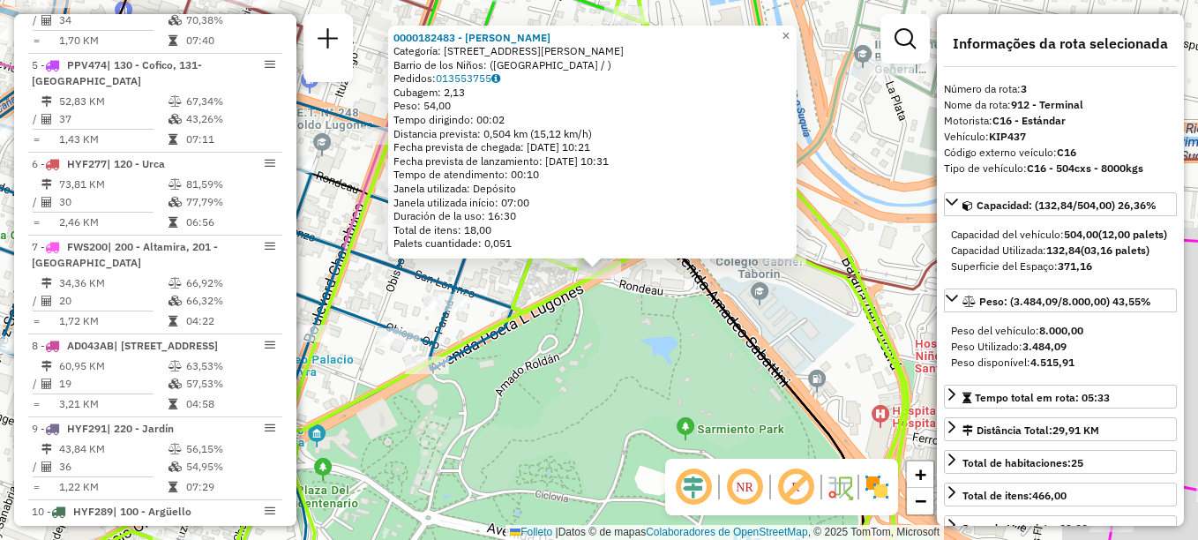
scroll to position [810, 0]
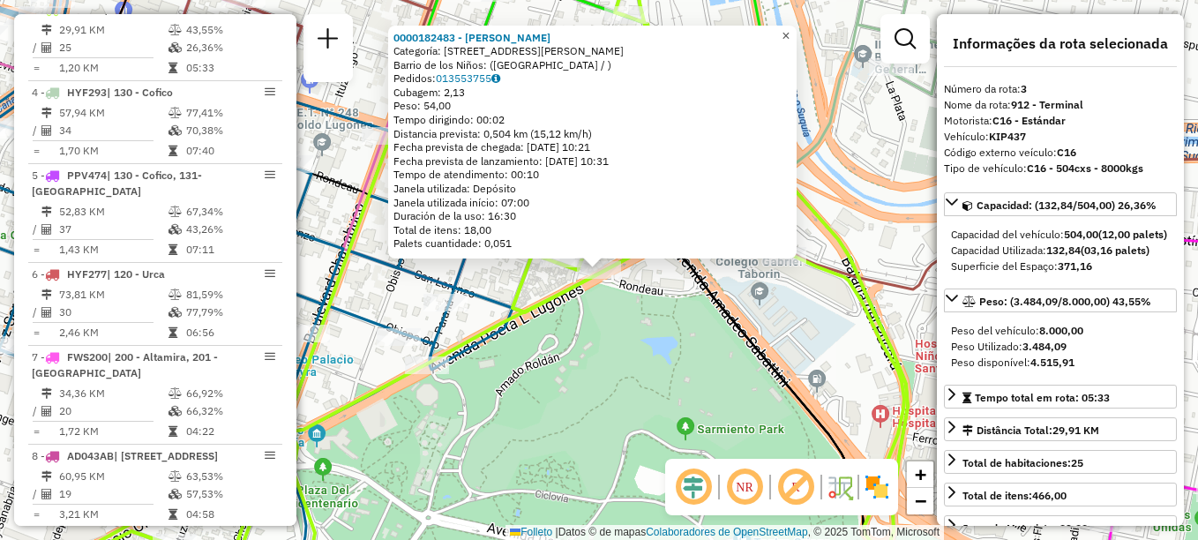
click at [790, 28] on span "×" at bounding box center [786, 35] width 8 height 15
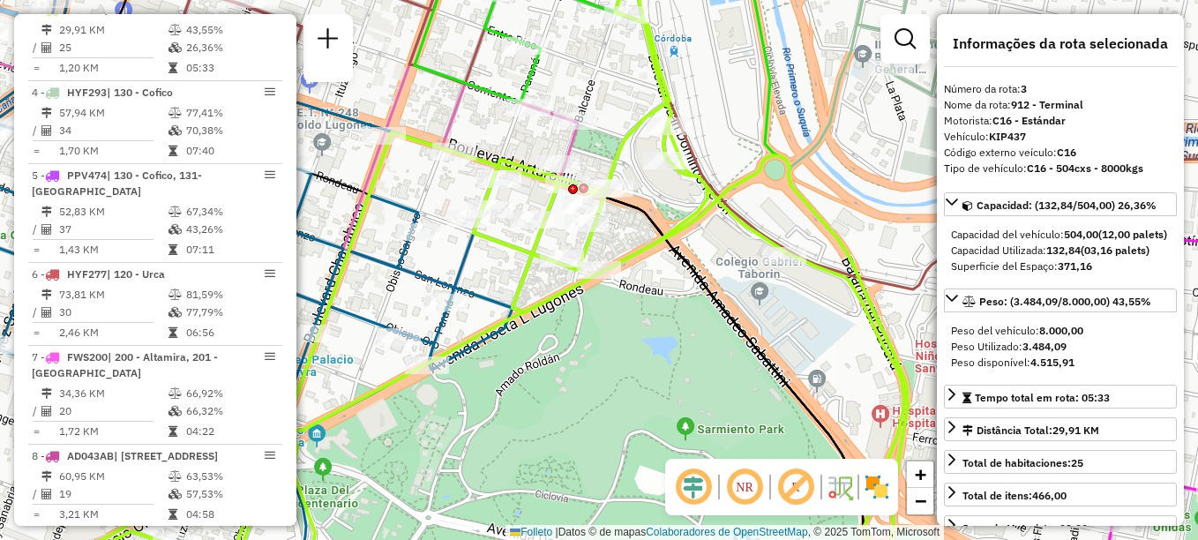
drag, startPoint x: 662, startPoint y: 391, endPoint x: 749, endPoint y: 300, distance: 126.0
click at [715, 332] on div "Janela de atendimento Grade de atendimento Capacidade Transportadoras Veículos …" at bounding box center [599, 270] width 1198 height 540
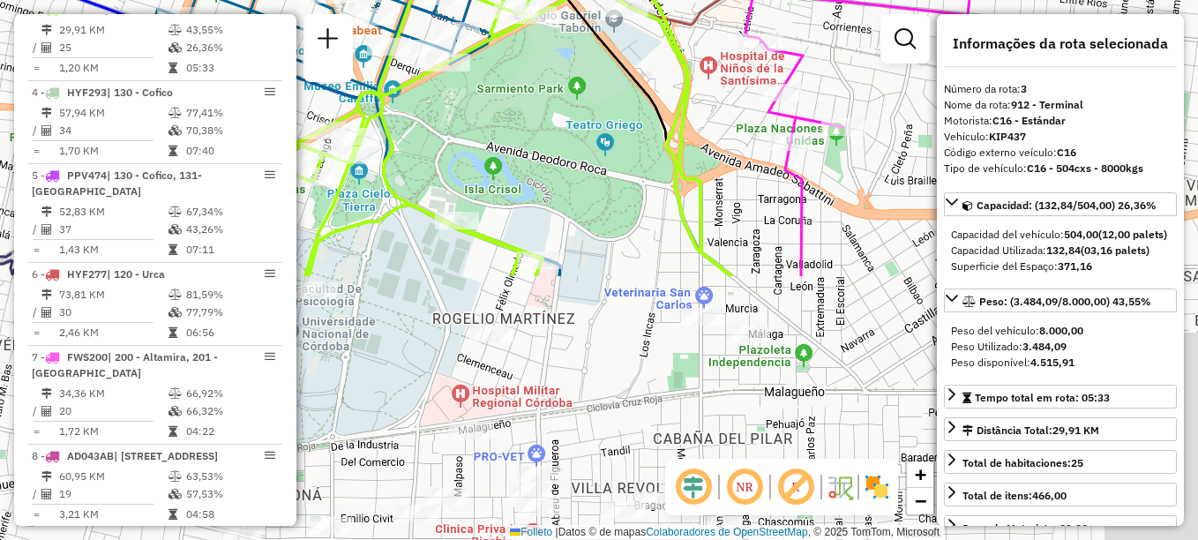
drag, startPoint x: 524, startPoint y: 342, endPoint x: 483, endPoint y: 19, distance: 325.6
click at [484, 20] on icon at bounding box center [473, 69] width 515 height 413
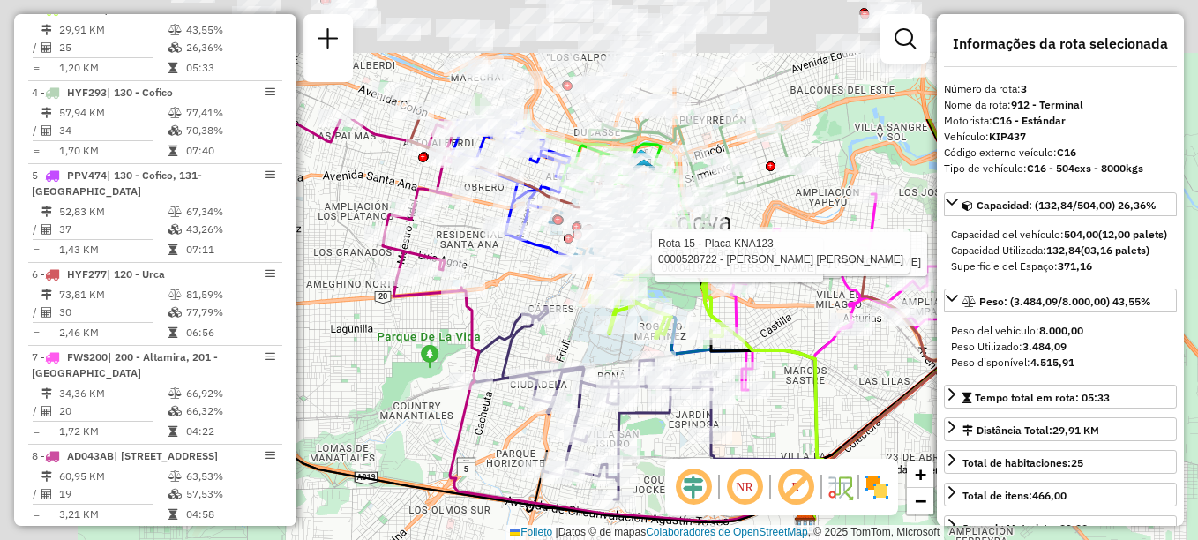
drag, startPoint x: 532, startPoint y: 328, endPoint x: 772, endPoint y: 518, distance: 305.9
click at [771, 518] on div "Rota 3 - Placa KIP437 0000182483 - [PERSON_NAME] 3 - Placa KIP437 0000547168 - …" at bounding box center [599, 270] width 1198 height 540
